Goal: Task Accomplishment & Management: Manage account settings

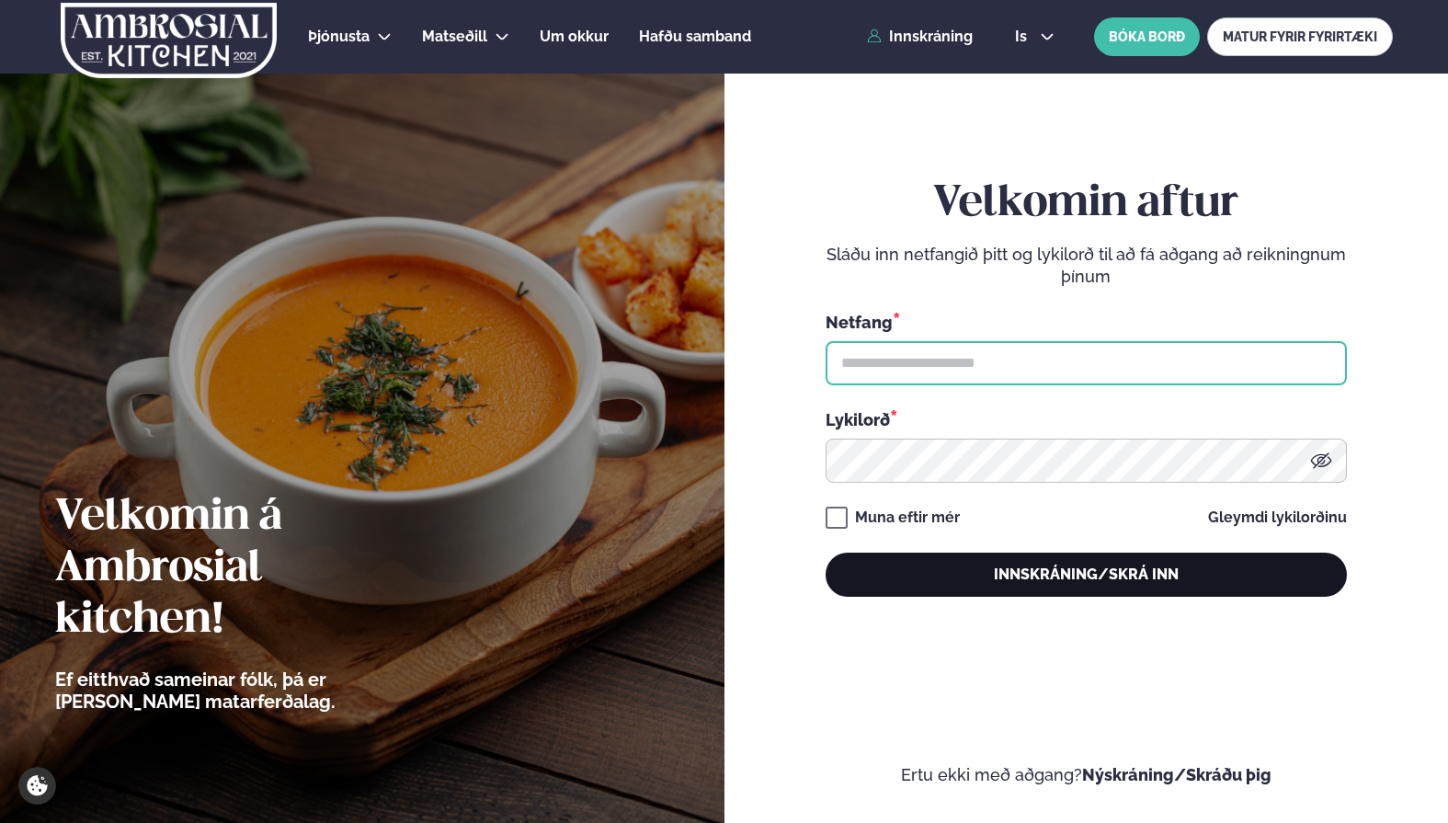
type input "**********"
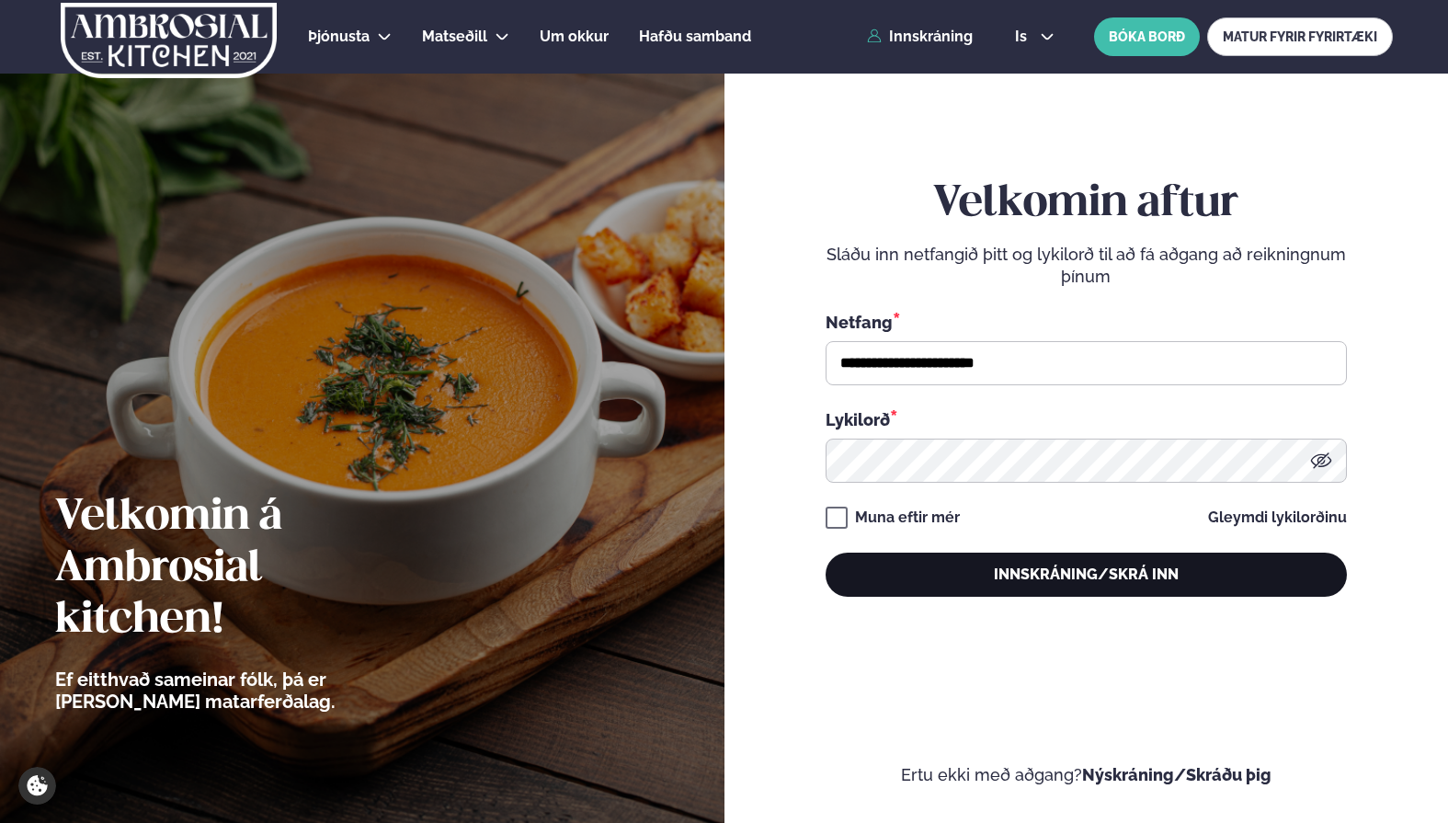
click at [1082, 573] on button "Innskráning/Skrá inn" at bounding box center [1085, 574] width 521 height 44
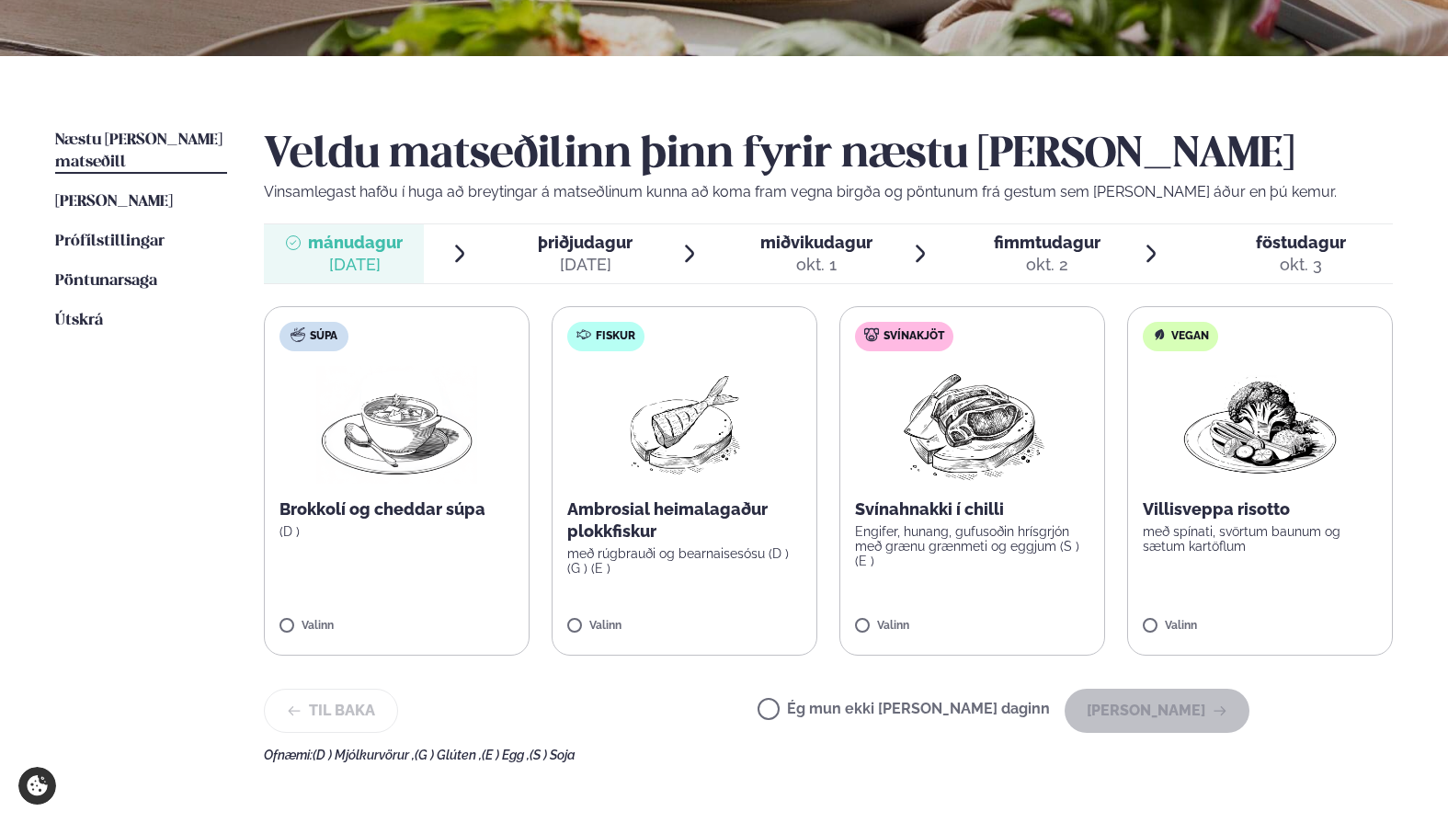
scroll to position [355, 0]
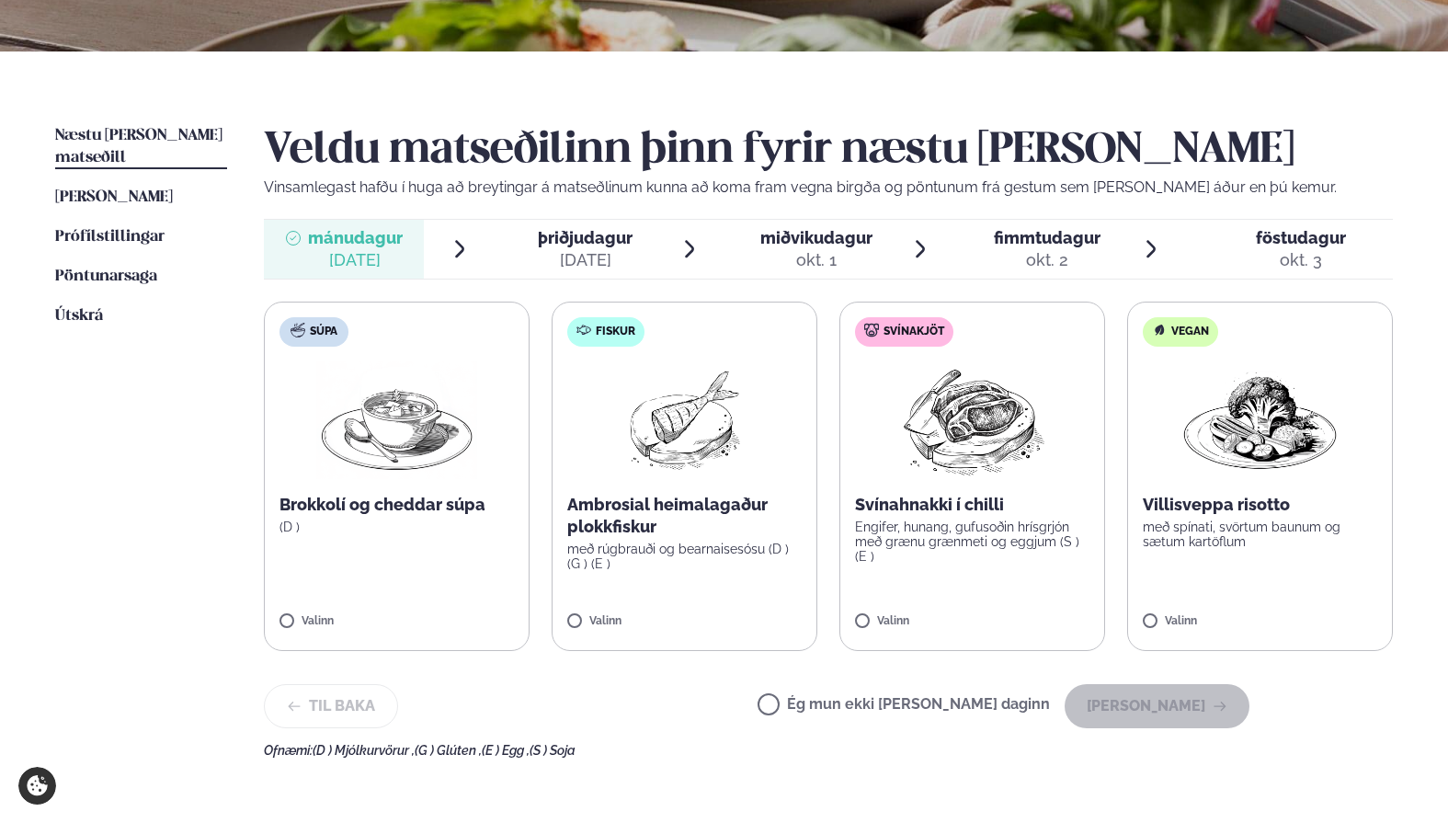
click at [1053, 254] on div "okt. 2" at bounding box center [1047, 260] width 107 height 22
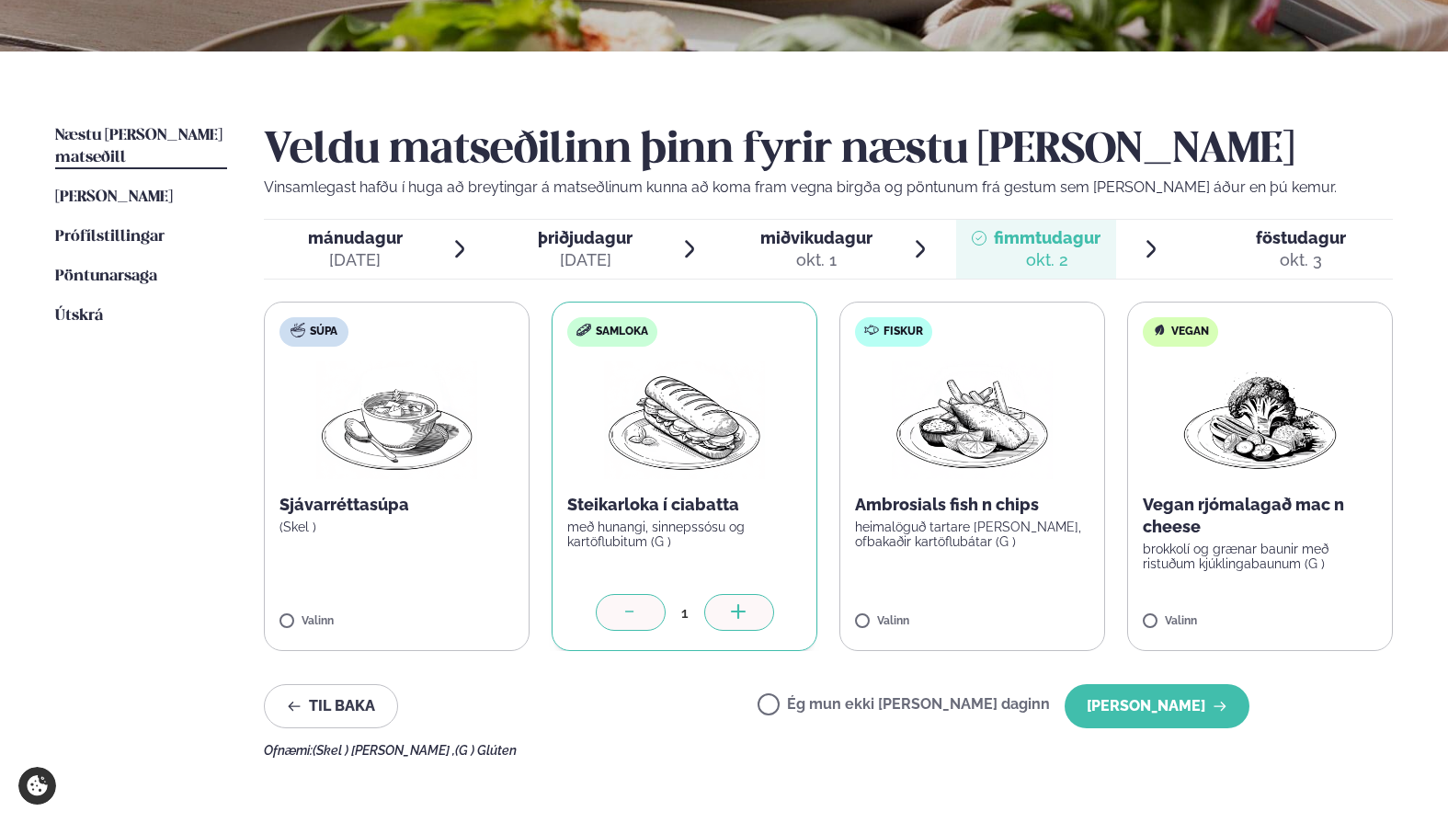
click at [1332, 254] on div "okt. 3" at bounding box center [1300, 260] width 90 height 22
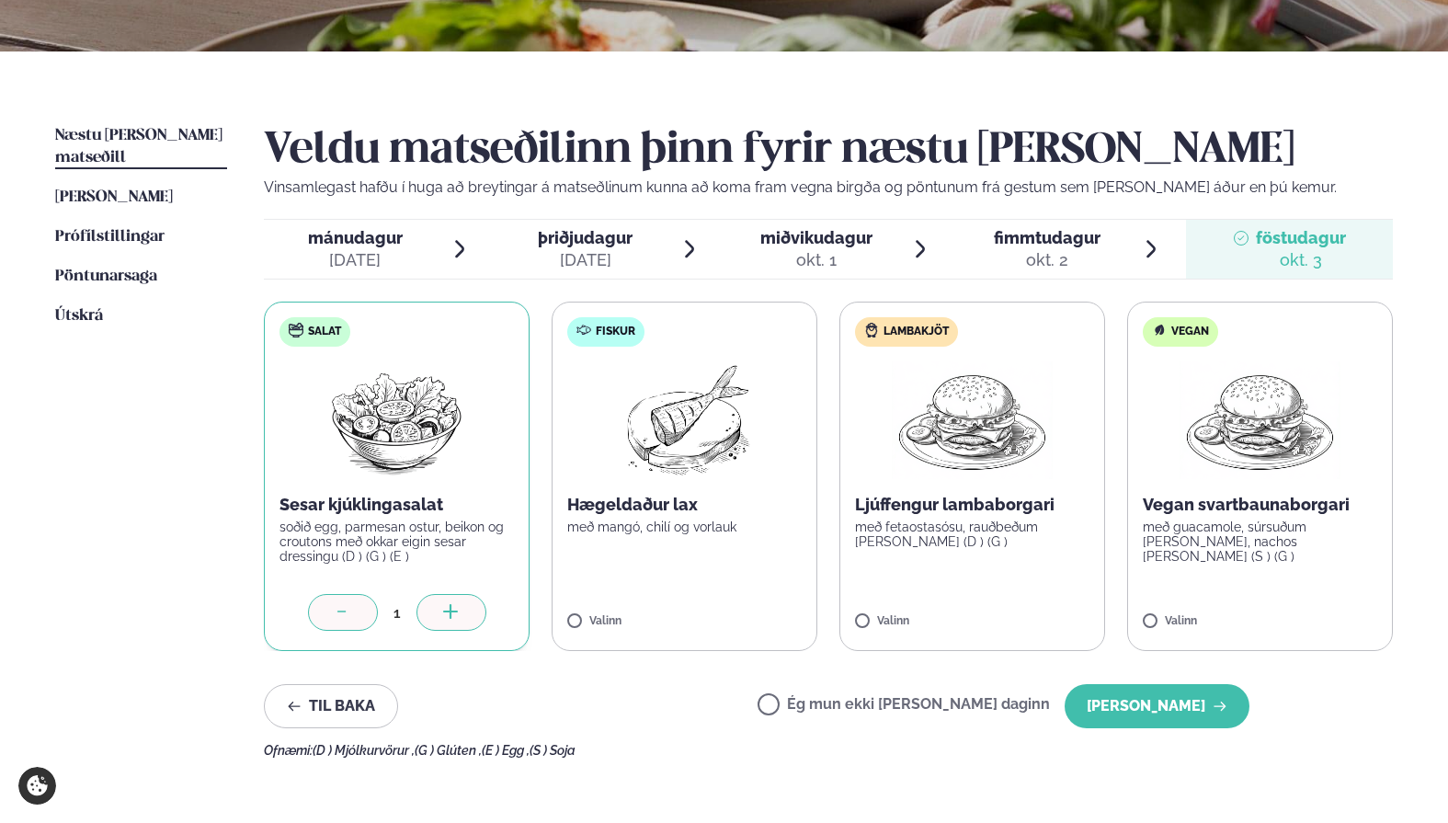
click at [1020, 240] on span "fimmtudagur" at bounding box center [1047, 237] width 107 height 19
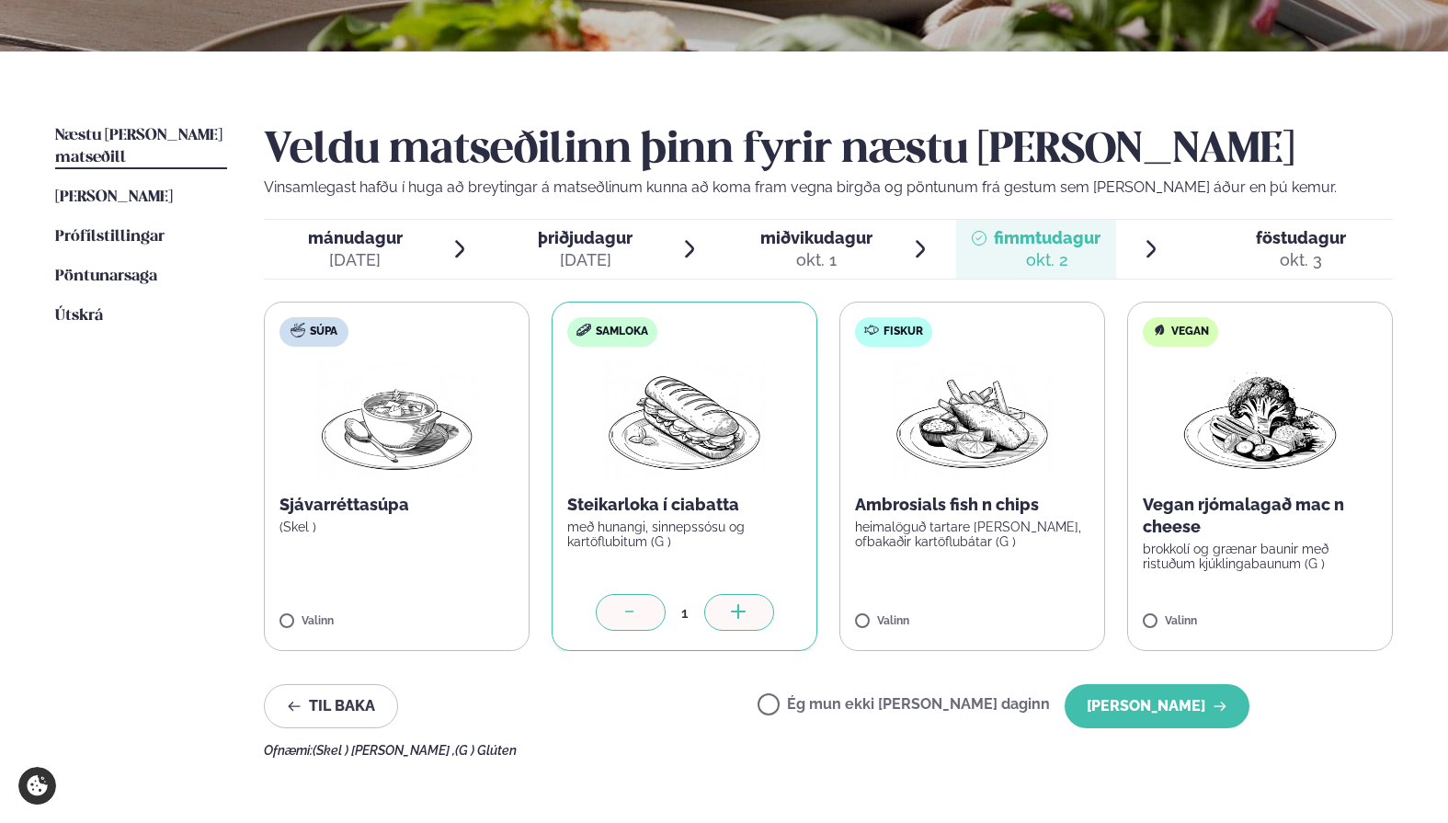
click at [799, 242] on span "miðvikudagur" at bounding box center [816, 237] width 112 height 19
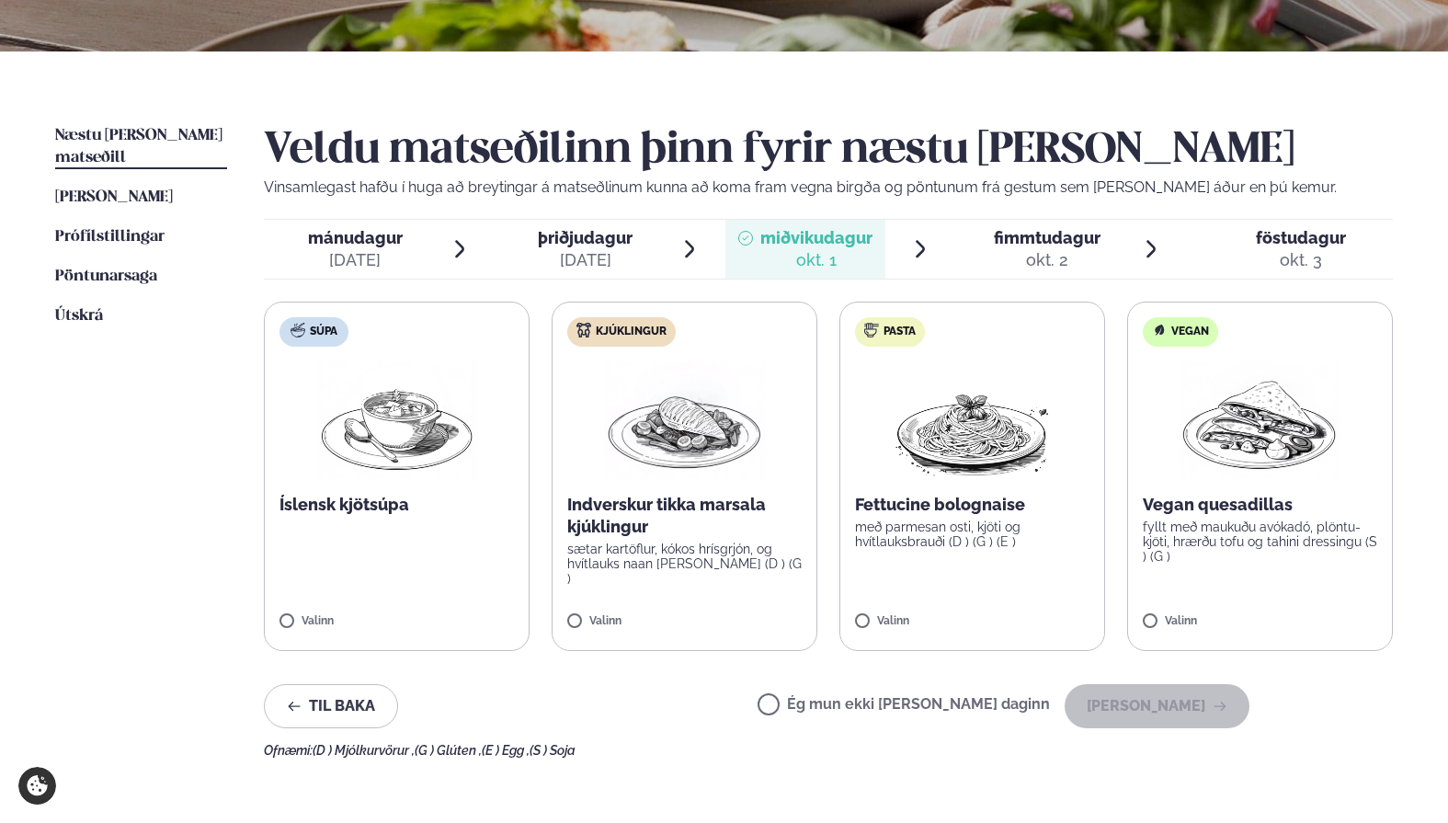
click at [835, 708] on label "Ég mun ekki [PERSON_NAME] daginn" at bounding box center [903, 706] width 292 height 19
click at [608, 251] on div "[DATE]" at bounding box center [585, 260] width 95 height 22
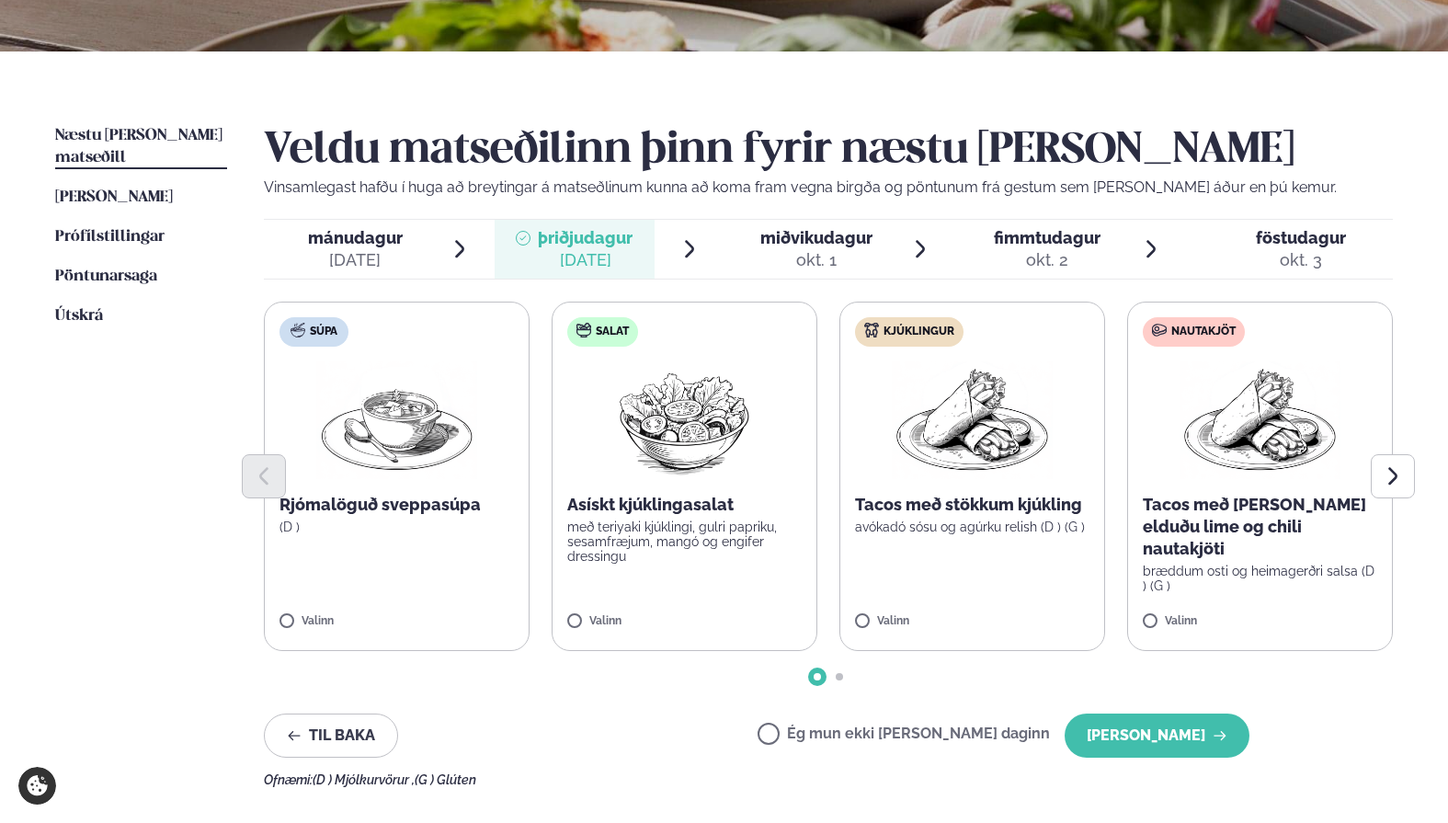
click at [352, 262] on div "[DATE]" at bounding box center [355, 260] width 95 height 22
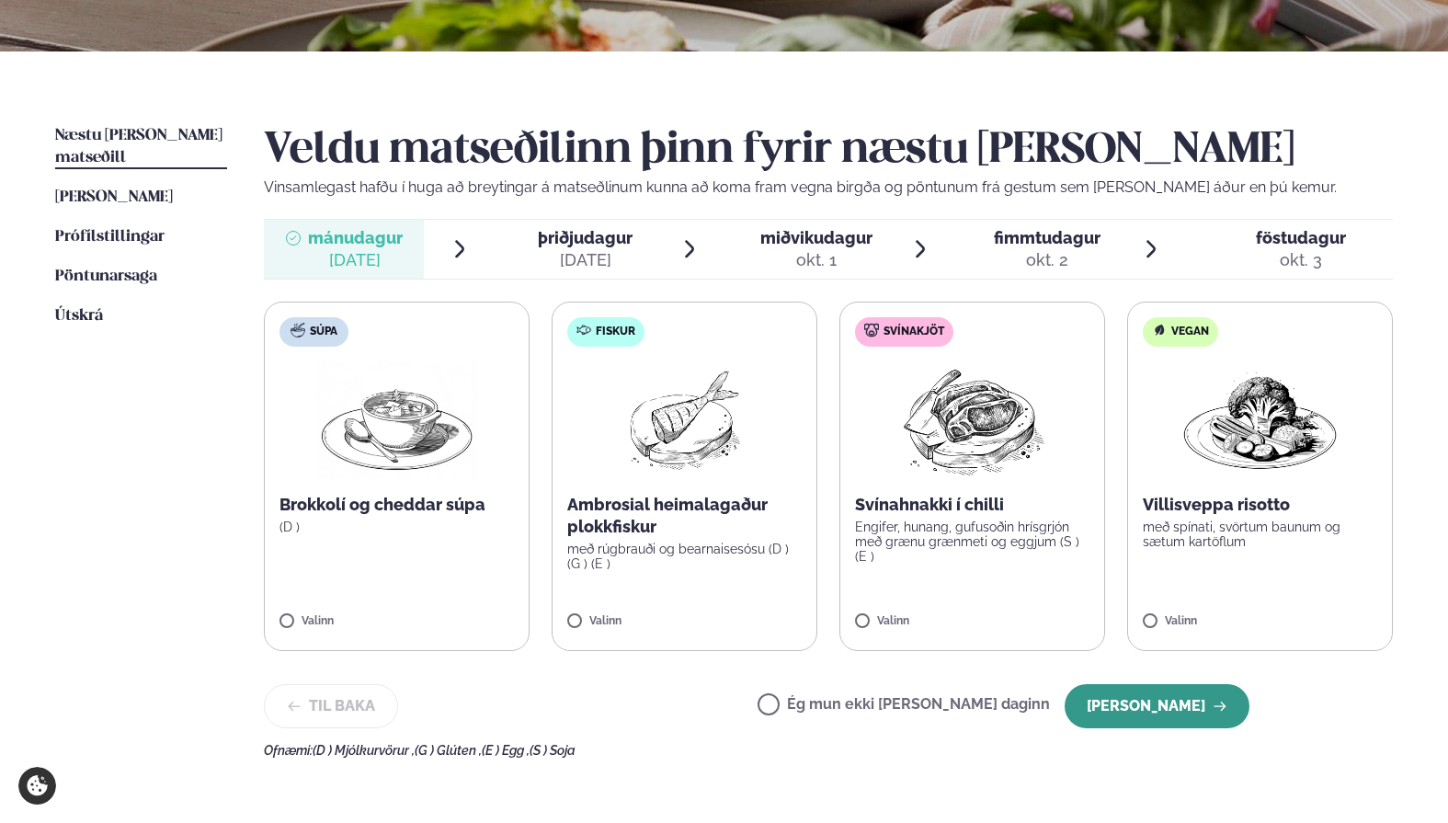
click at [1116, 707] on button "[PERSON_NAME]" at bounding box center [1156, 706] width 185 height 44
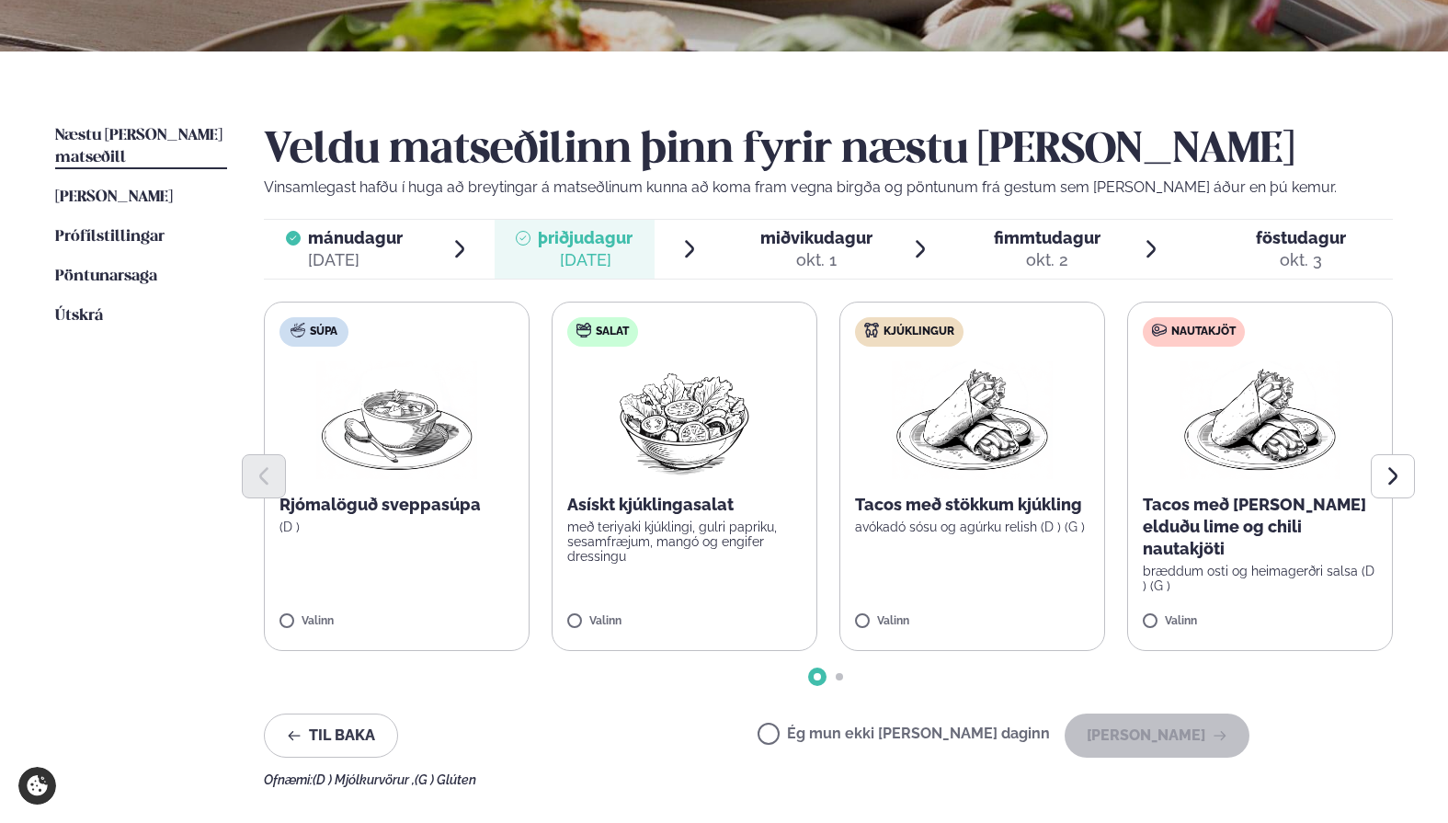
click at [824, 250] on div "okt. 1" at bounding box center [816, 260] width 112 height 22
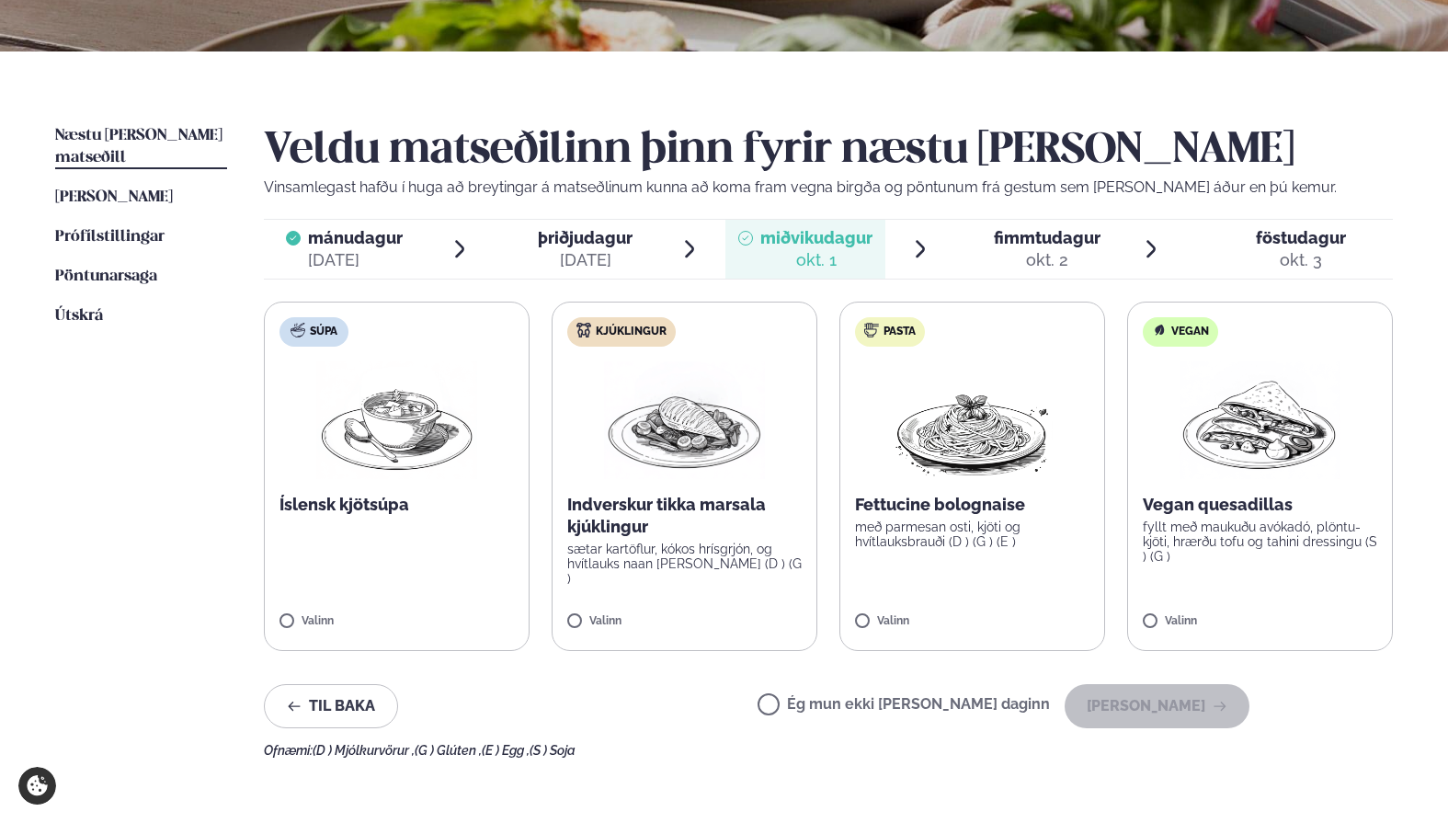
click at [1067, 264] on div "okt. 2" at bounding box center [1047, 260] width 107 height 22
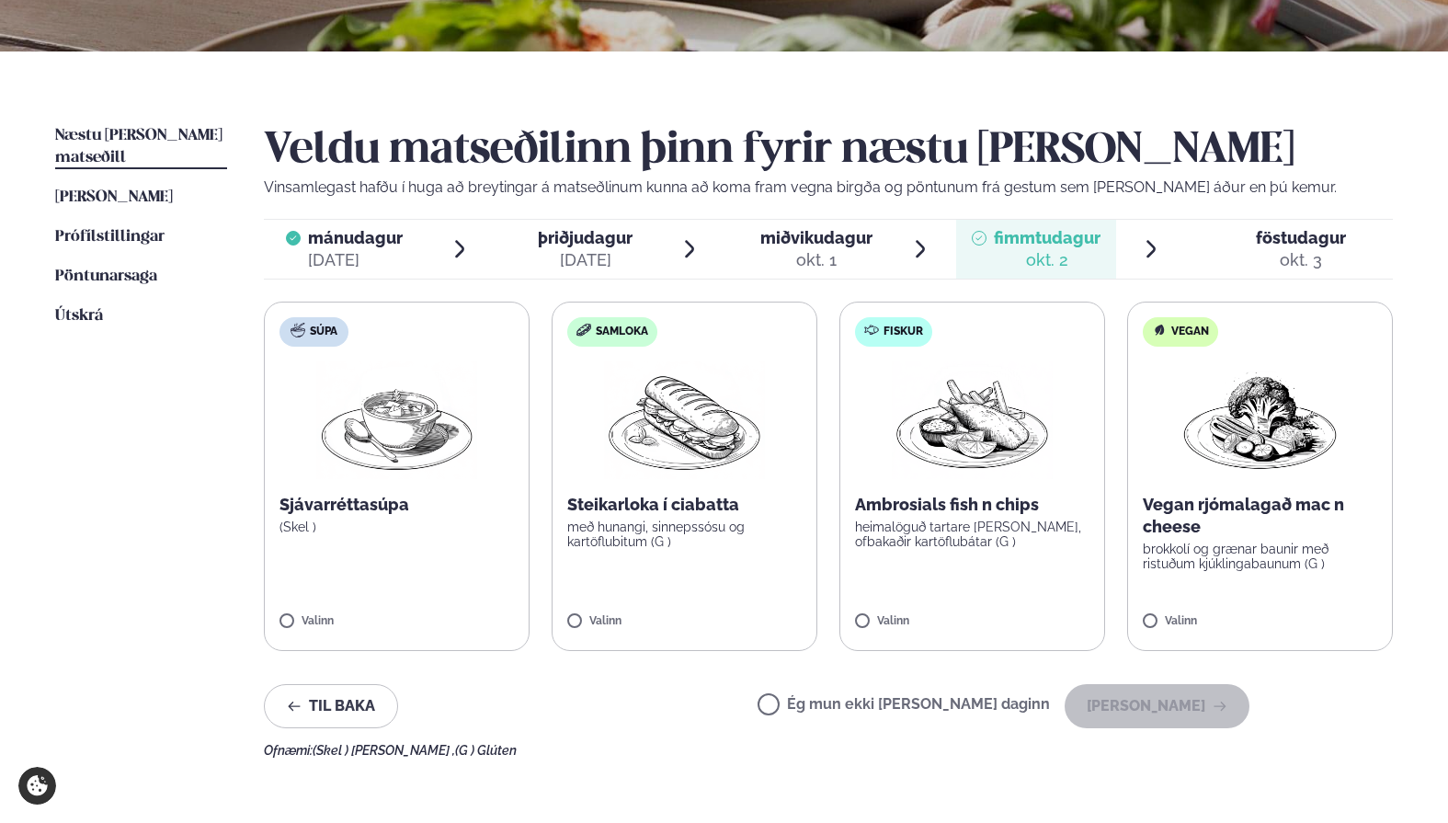
click at [1325, 230] on span "föstudagur" at bounding box center [1300, 237] width 90 height 19
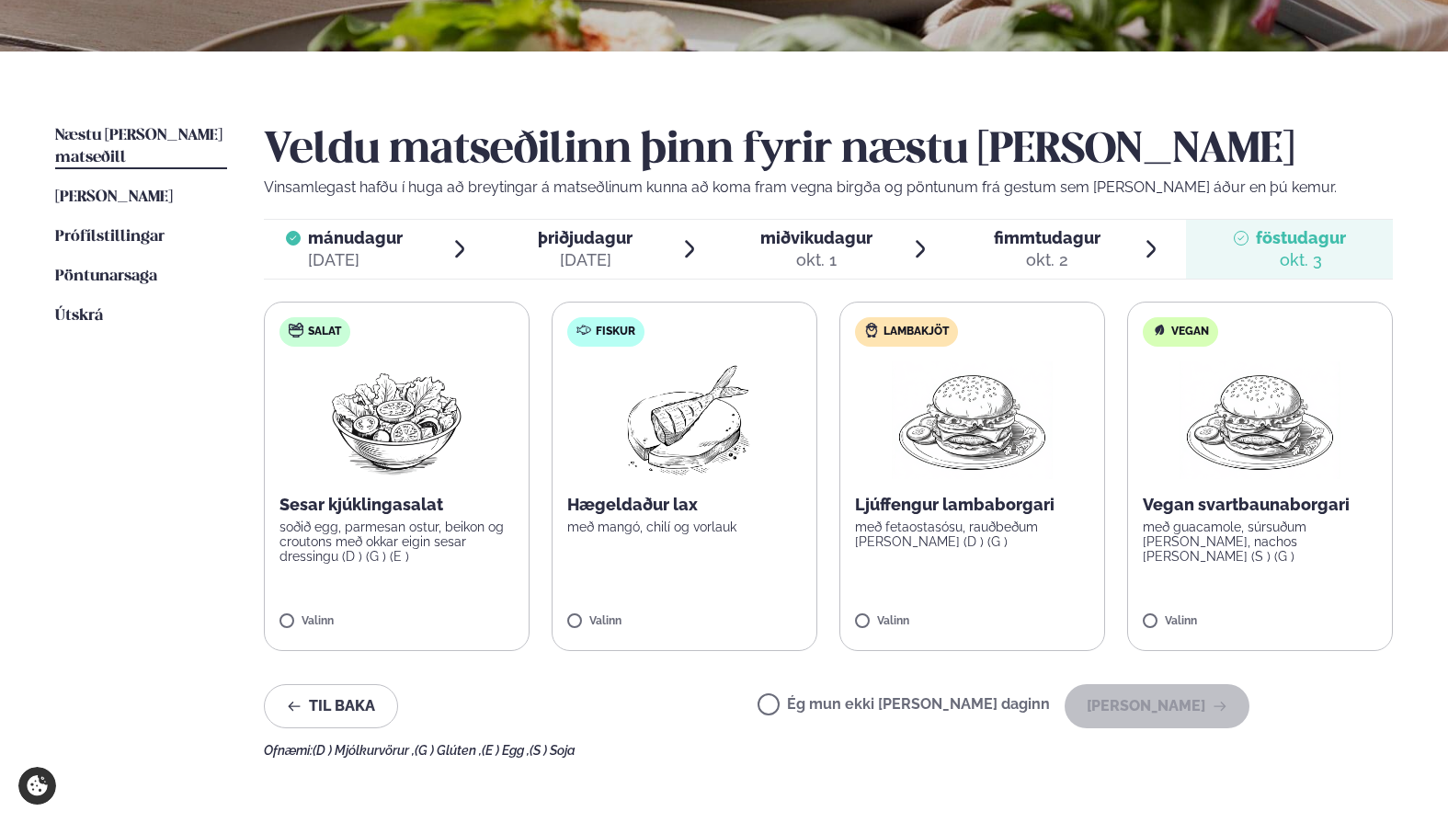
click at [1086, 269] on div "okt. 2" at bounding box center [1047, 260] width 107 height 22
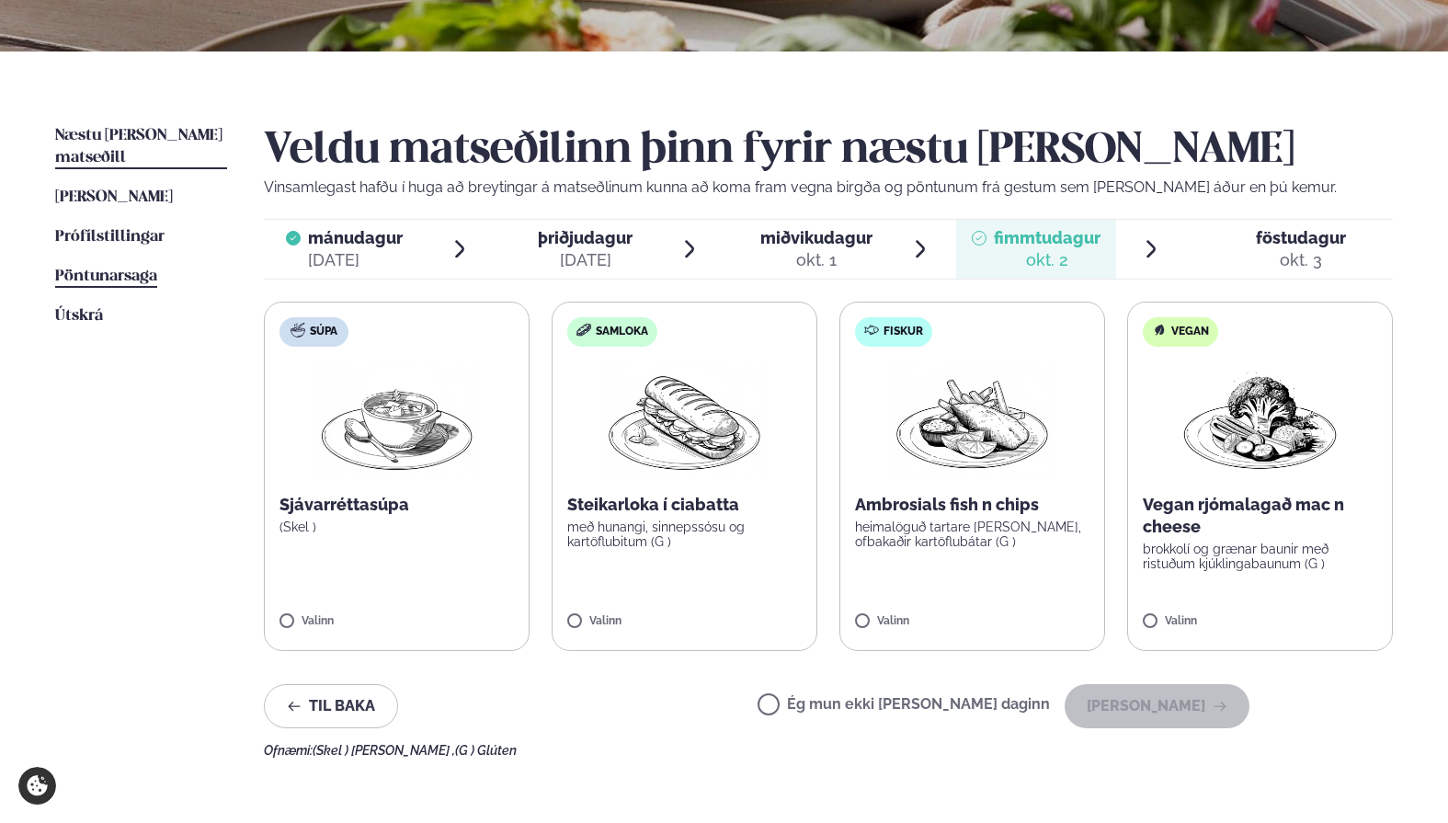
click at [126, 268] on span "Pöntunarsaga" at bounding box center [106, 276] width 102 height 16
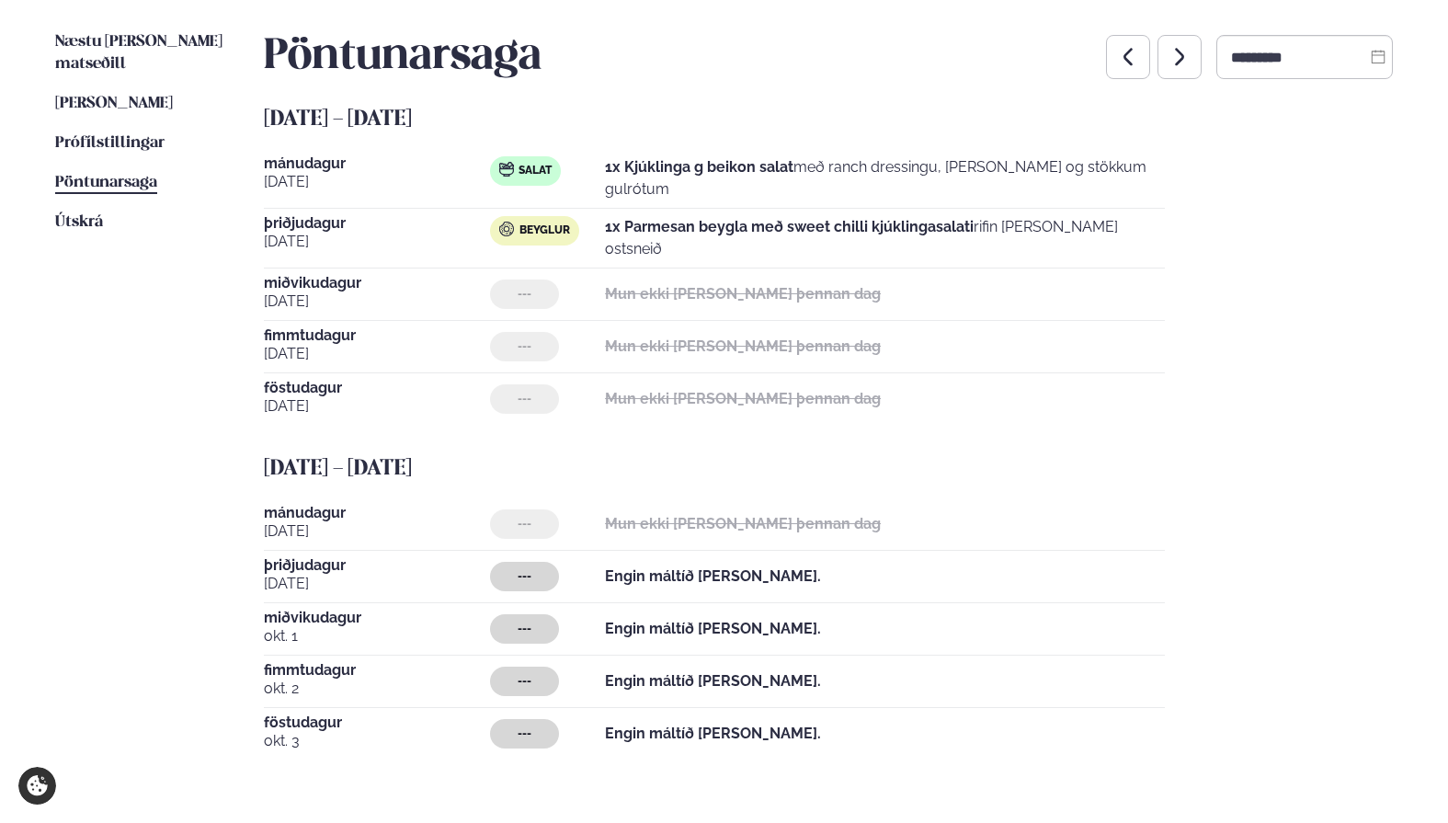
scroll to position [457, 0]
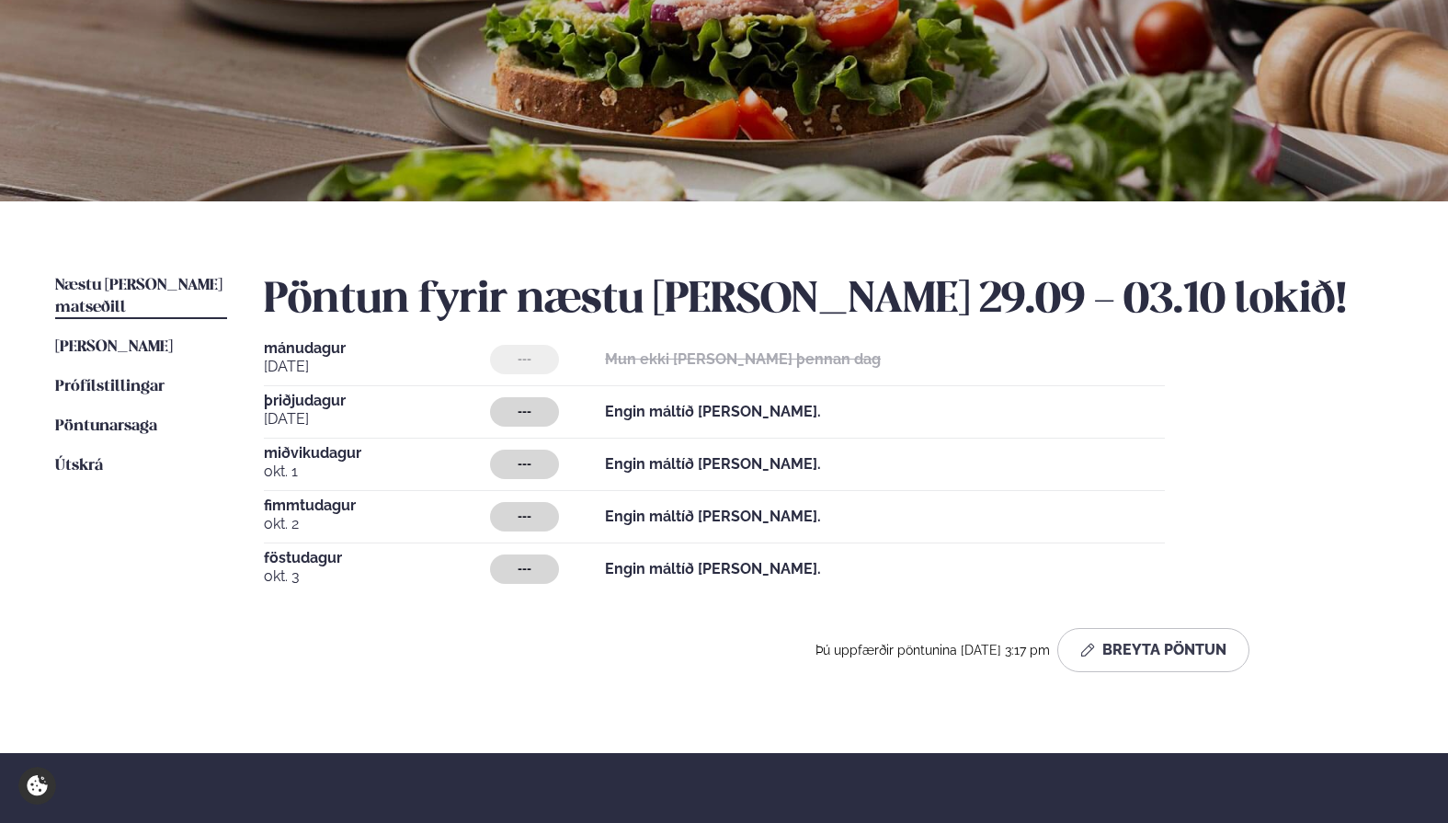
scroll to position [60, 0]
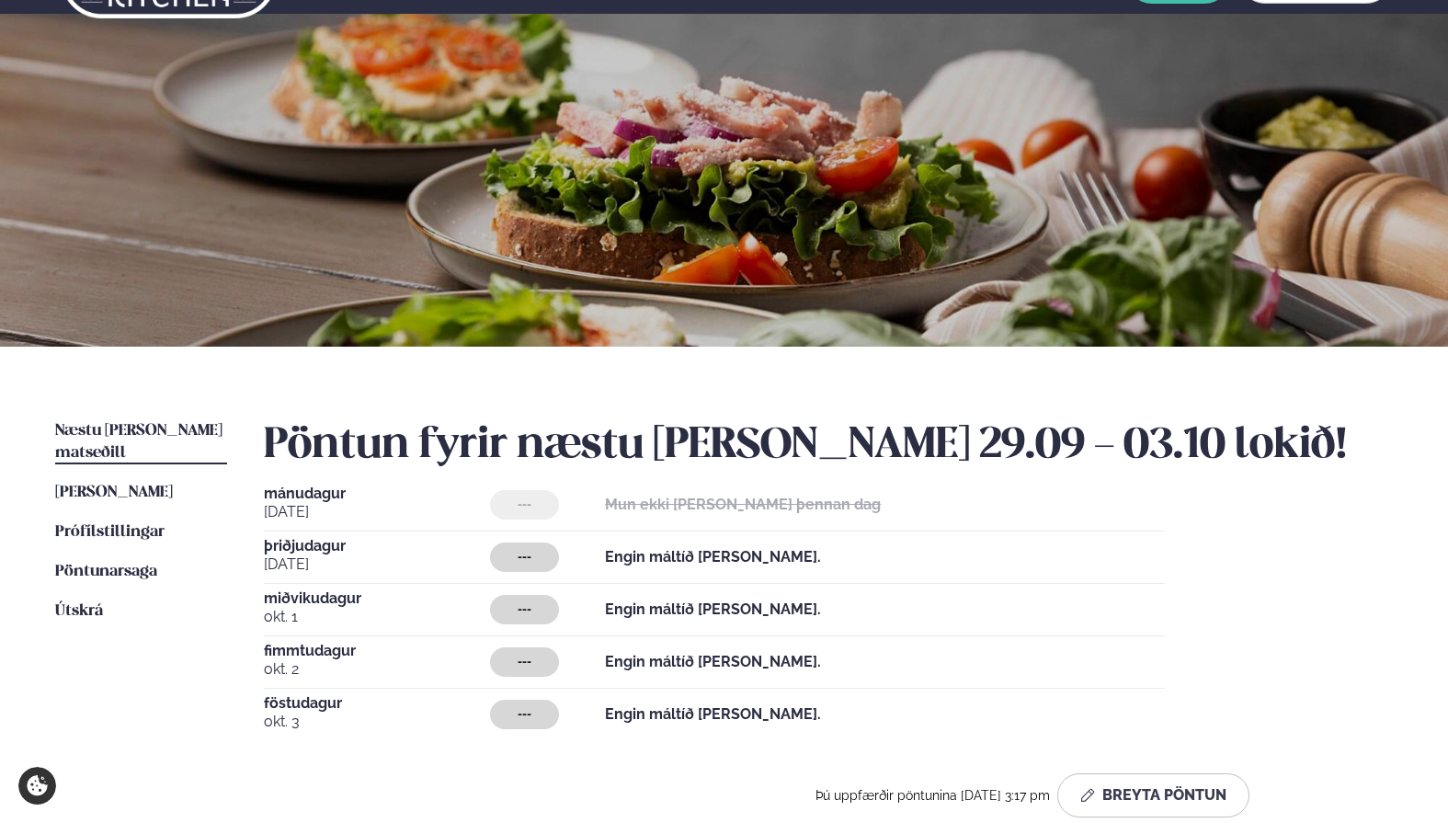
click at [129, 426] on span "Næstu [PERSON_NAME] matseðill" at bounding box center [138, 442] width 167 height 38
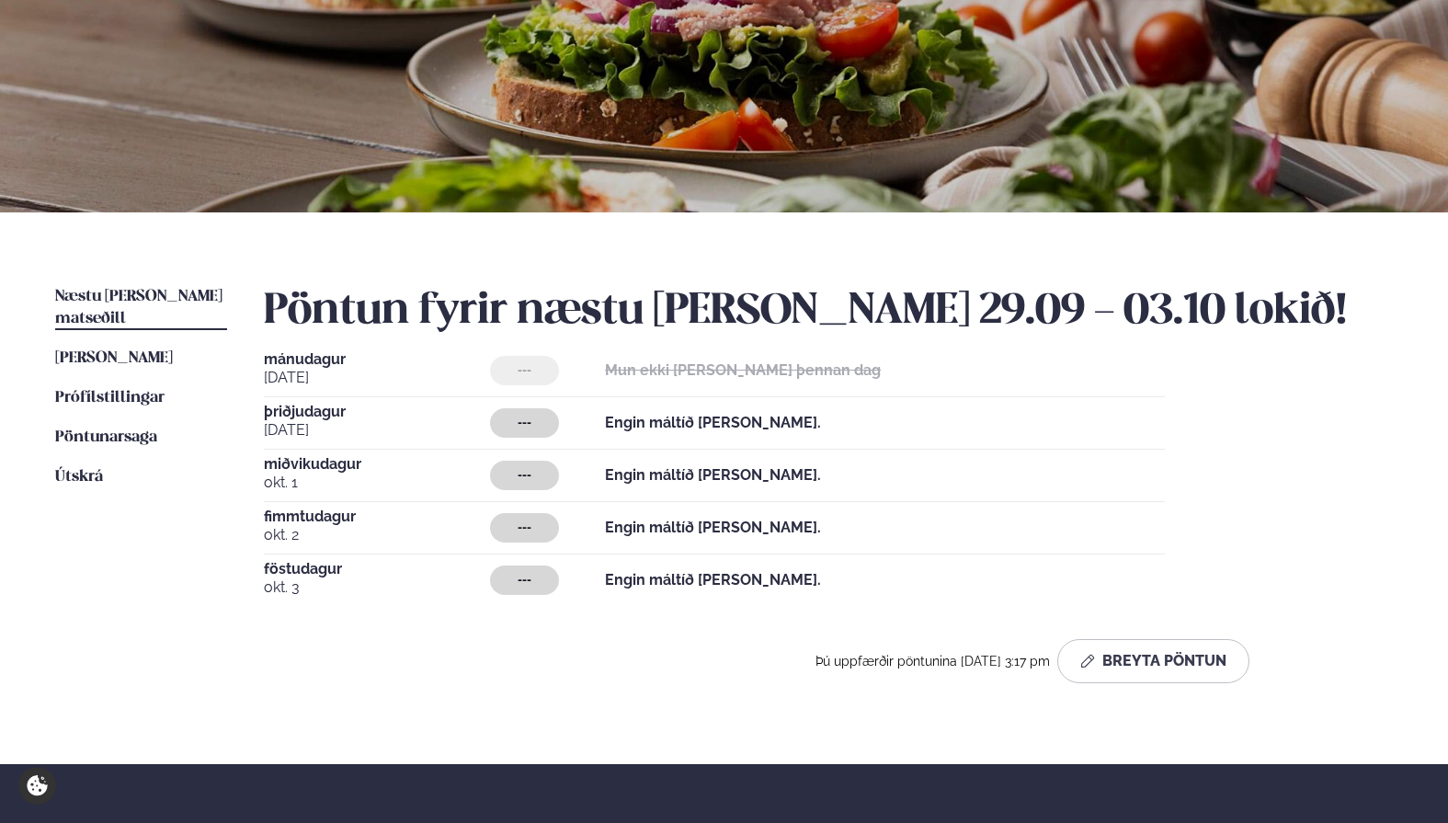
scroll to position [357, 0]
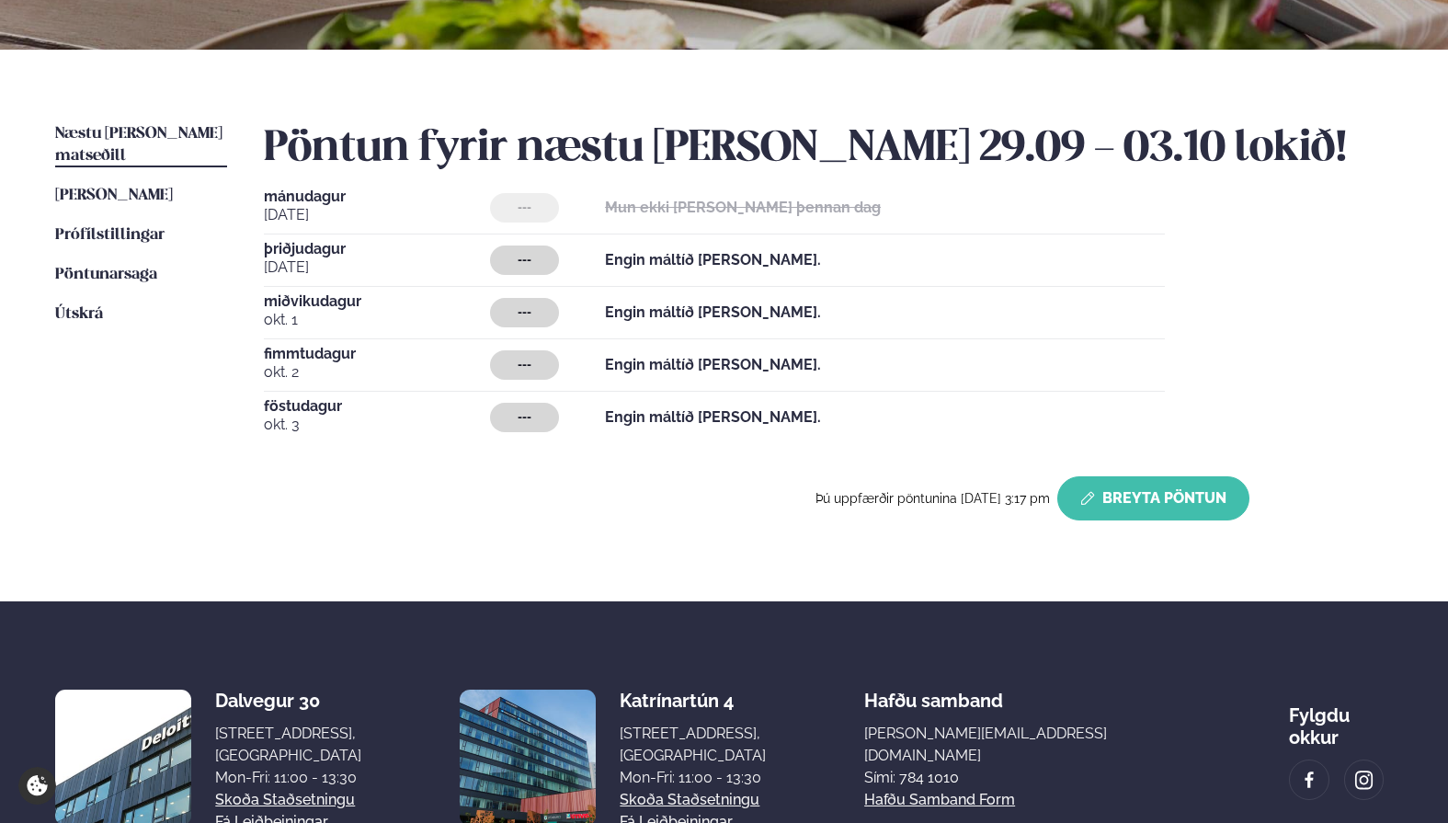
click at [1160, 501] on button "Breyta Pöntun" at bounding box center [1153, 498] width 192 height 44
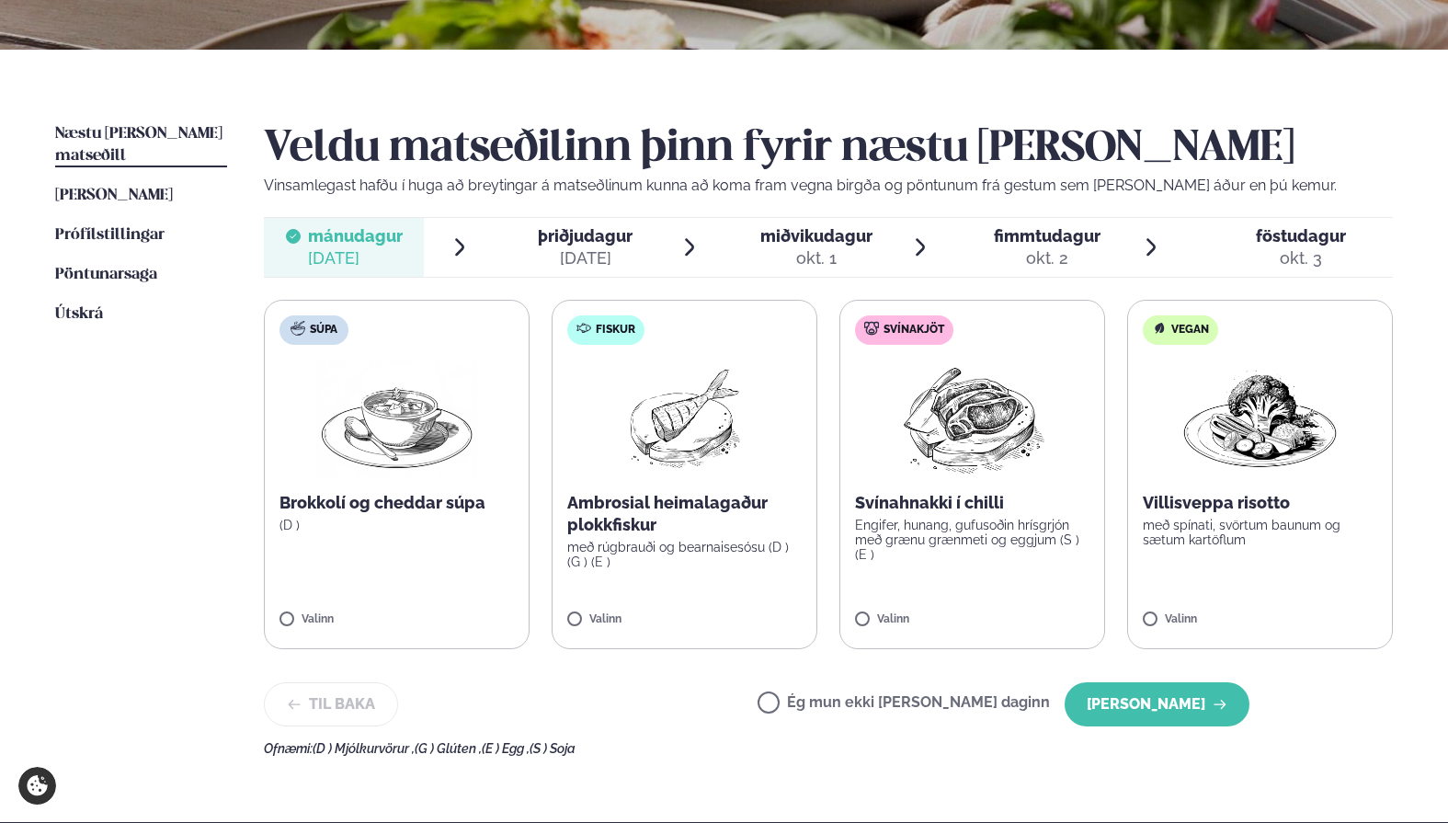
click at [584, 244] on span "þriðjudagur" at bounding box center [585, 235] width 95 height 19
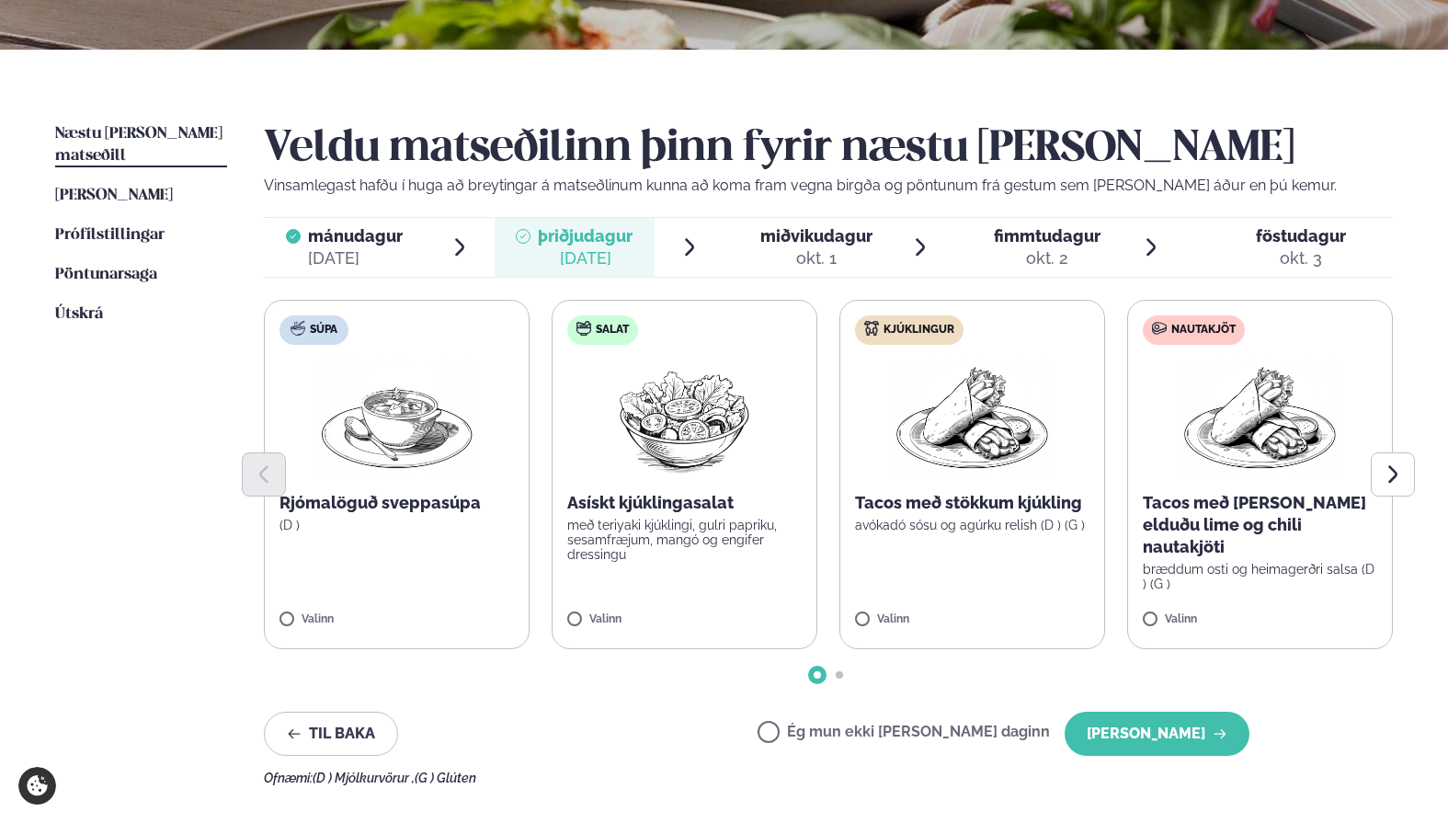
click at [821, 240] on span "miðvikudagur" at bounding box center [816, 235] width 112 height 19
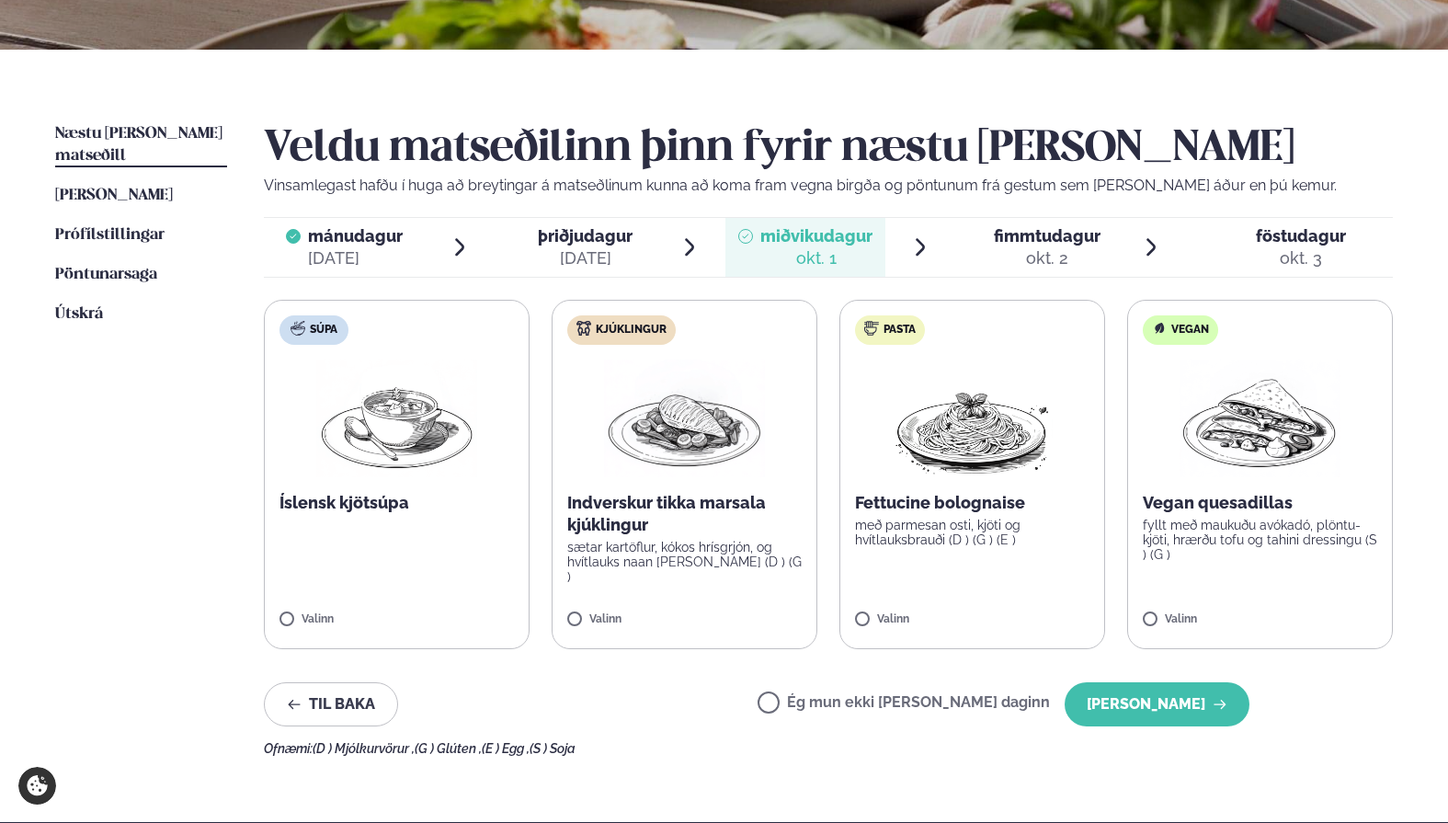
click at [1043, 257] on div "okt. 2" at bounding box center [1047, 258] width 107 height 22
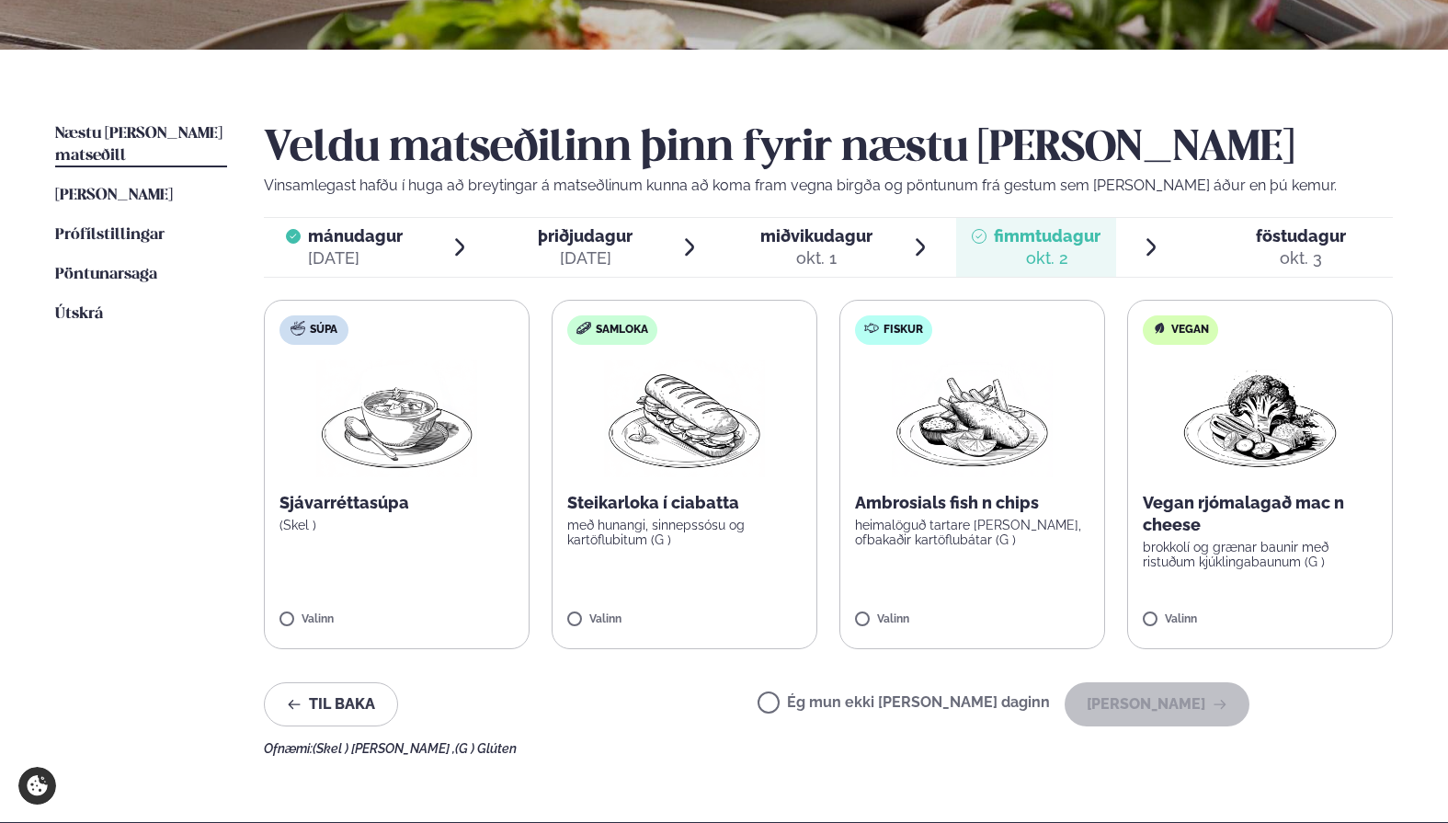
click at [662, 534] on p "með hunangi, sinnepssósu og kartöflubitum (G )" at bounding box center [684, 531] width 234 height 29
click at [1266, 248] on div "okt. 3" at bounding box center [1300, 258] width 90 height 22
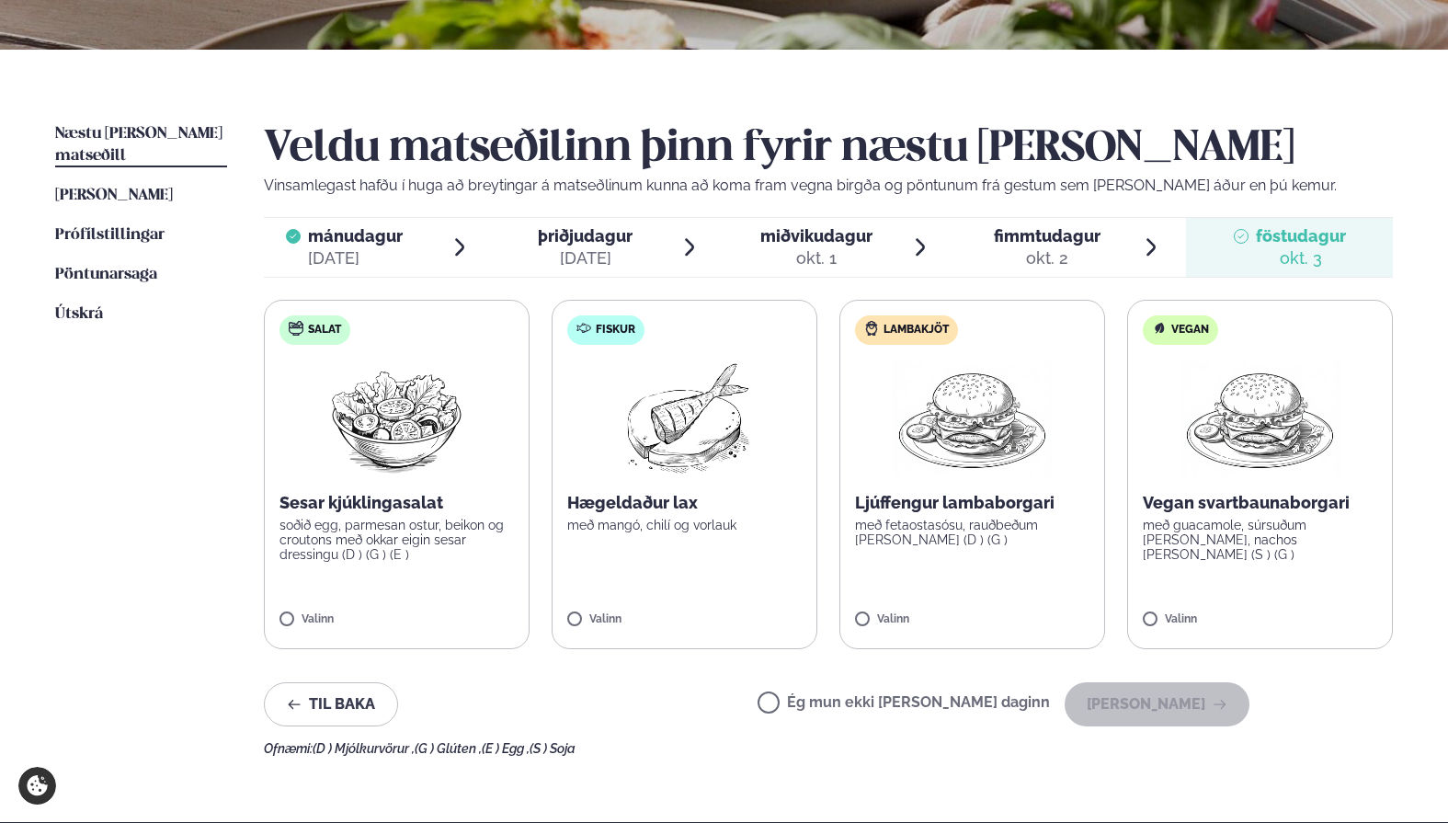
click at [387, 540] on p "soðið egg, parmesan ostur, beikon og croutons með okkar eigin sesar dressingu (…" at bounding box center [396, 539] width 234 height 44
click at [1171, 698] on button "[PERSON_NAME]" at bounding box center [1156, 704] width 185 height 44
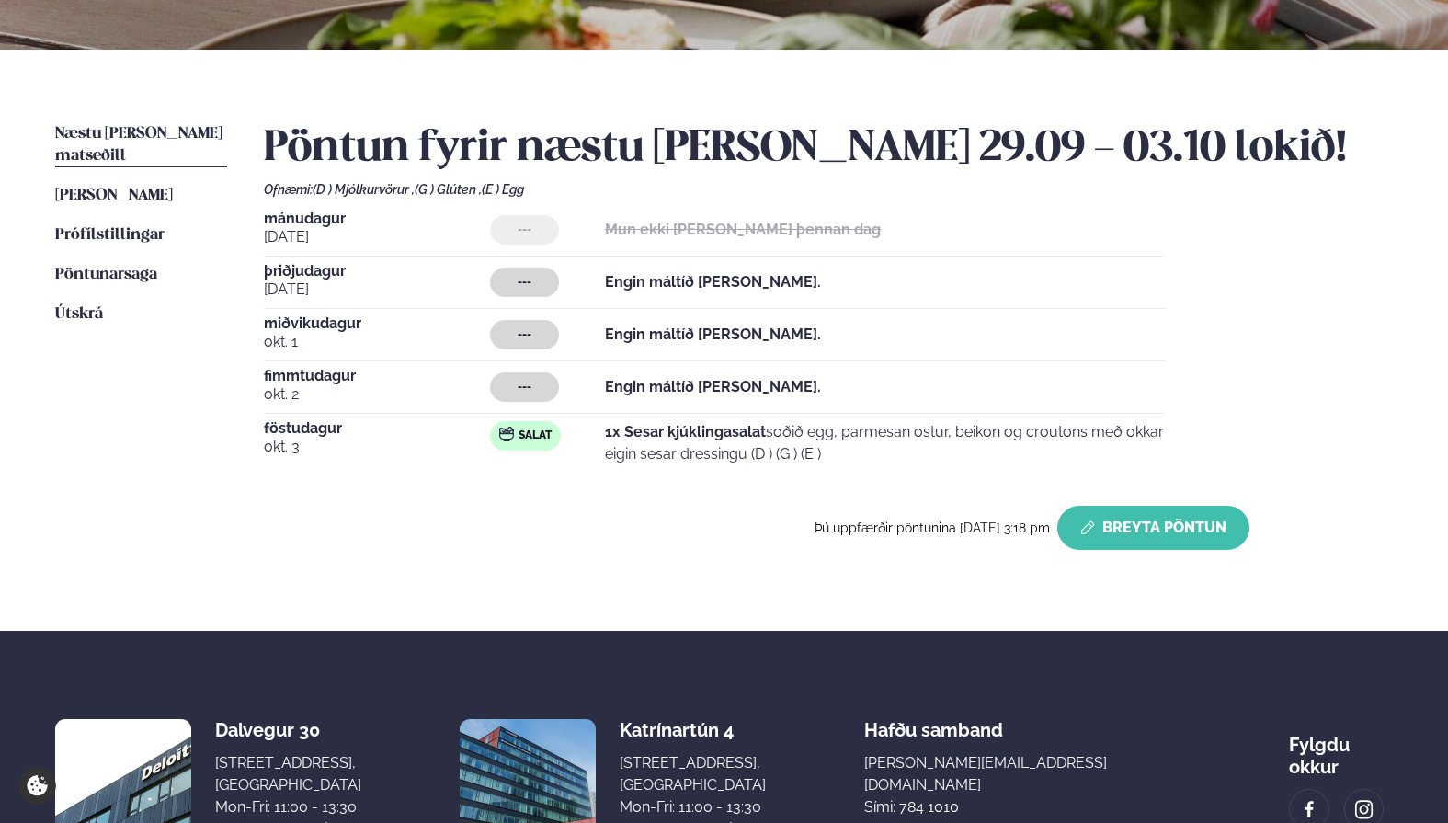
click at [1187, 537] on button "Breyta Pöntun" at bounding box center [1153, 527] width 192 height 44
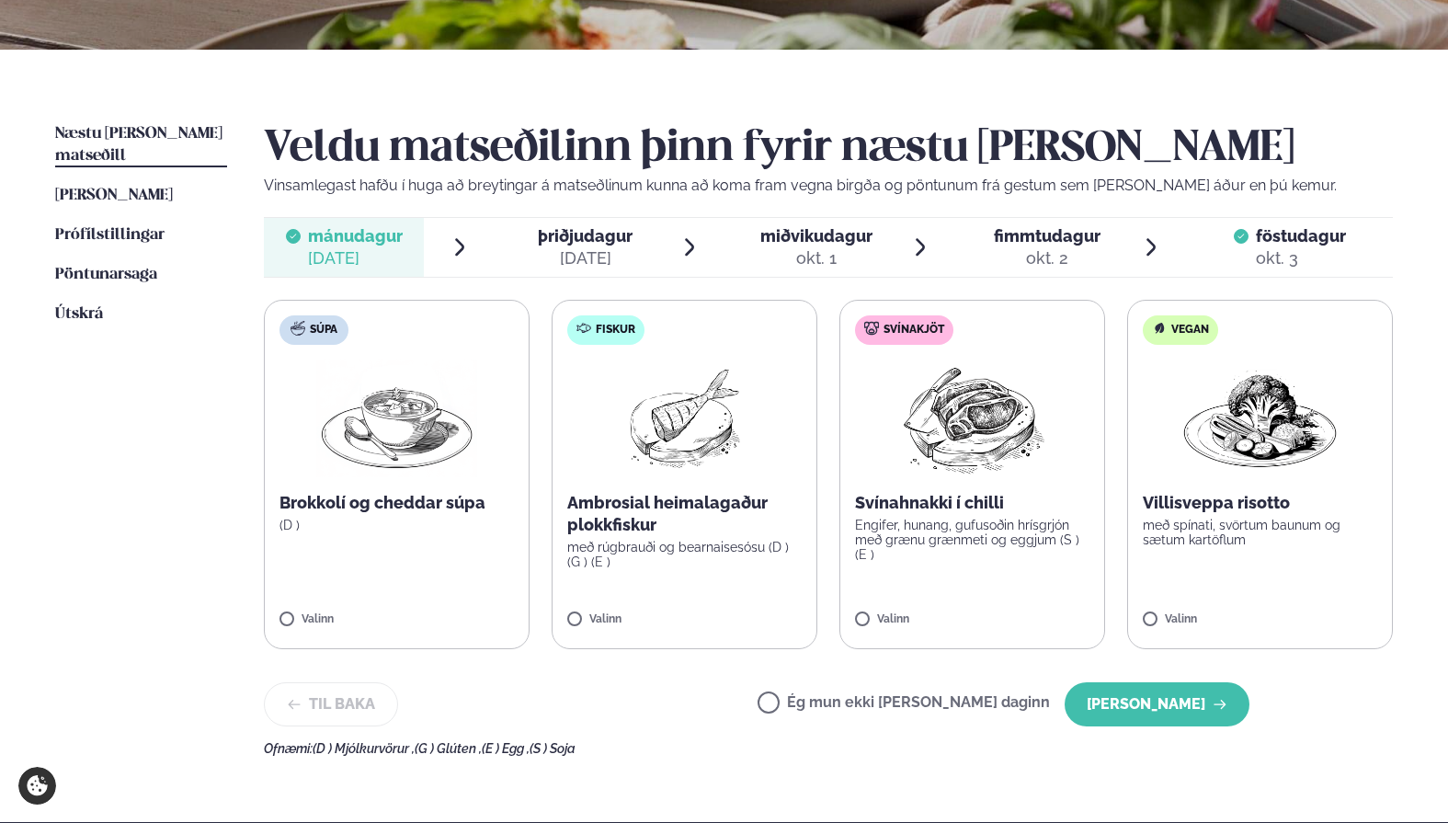
click at [1079, 258] on div "okt. 2" at bounding box center [1047, 258] width 107 height 22
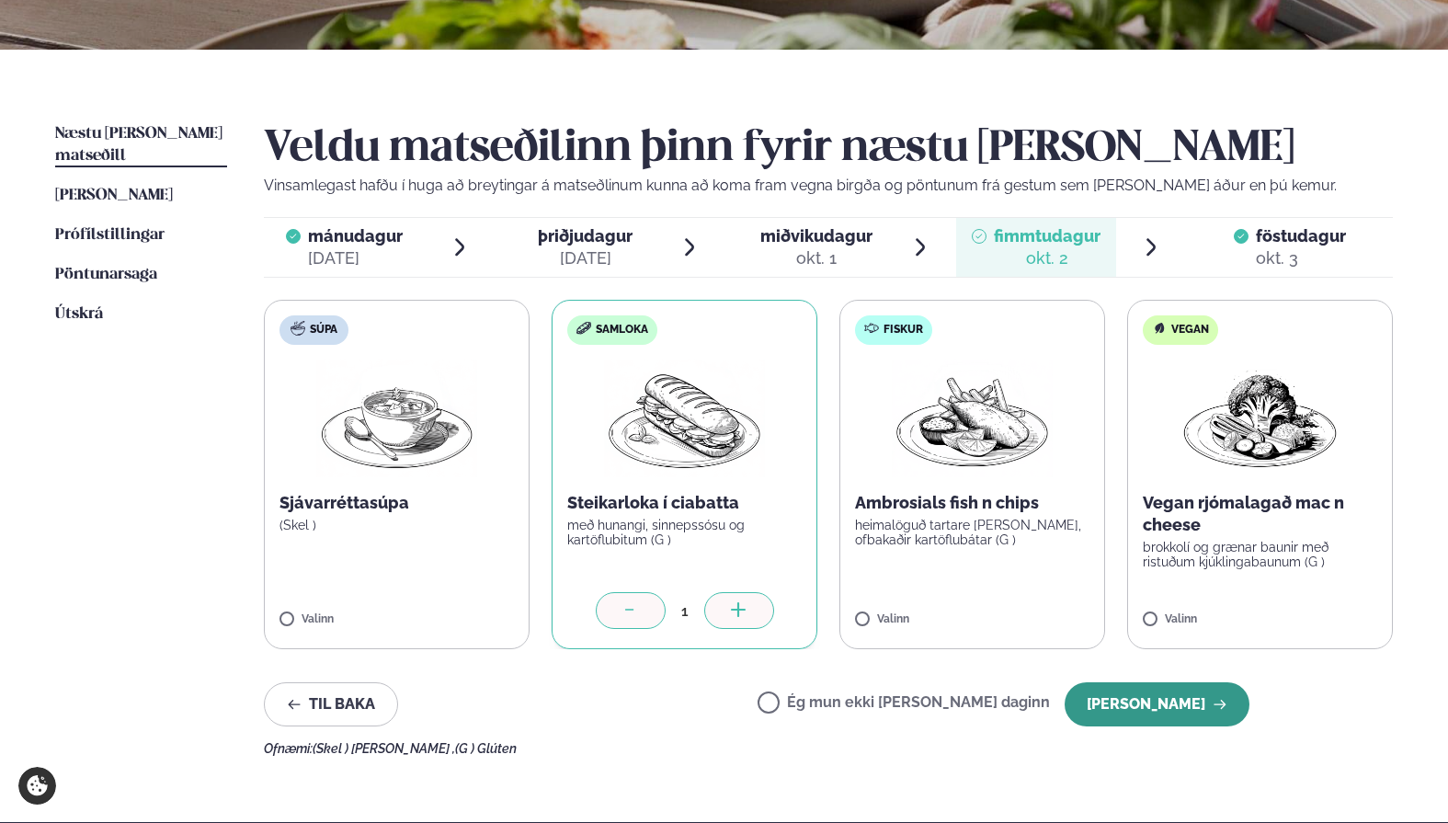
click at [1147, 703] on button "[PERSON_NAME]" at bounding box center [1156, 704] width 185 height 44
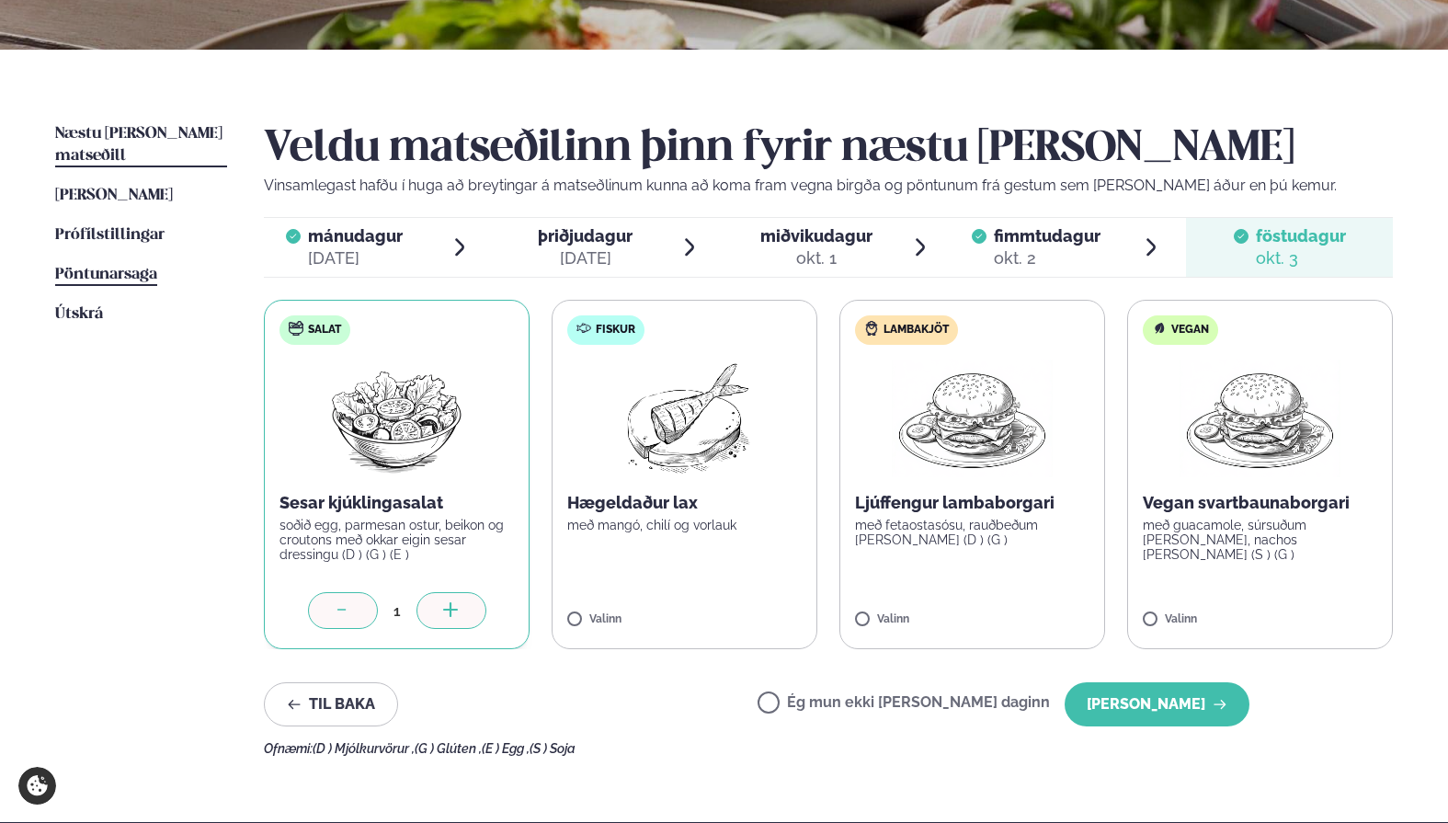
click at [112, 267] on span "Pöntunarsaga" at bounding box center [106, 275] width 102 height 16
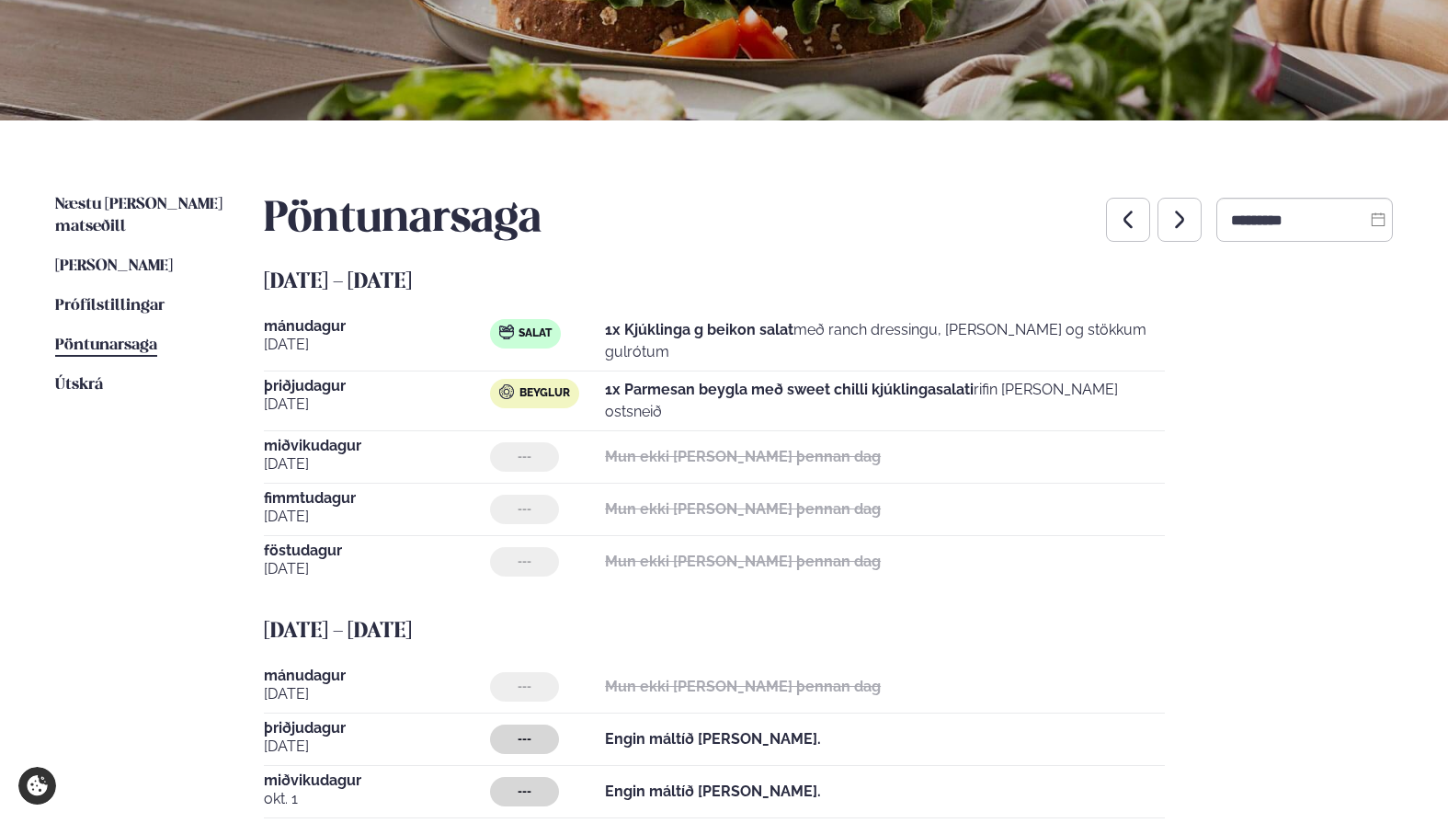
scroll to position [658, 0]
